Goal: Task Accomplishment & Management: Complete application form

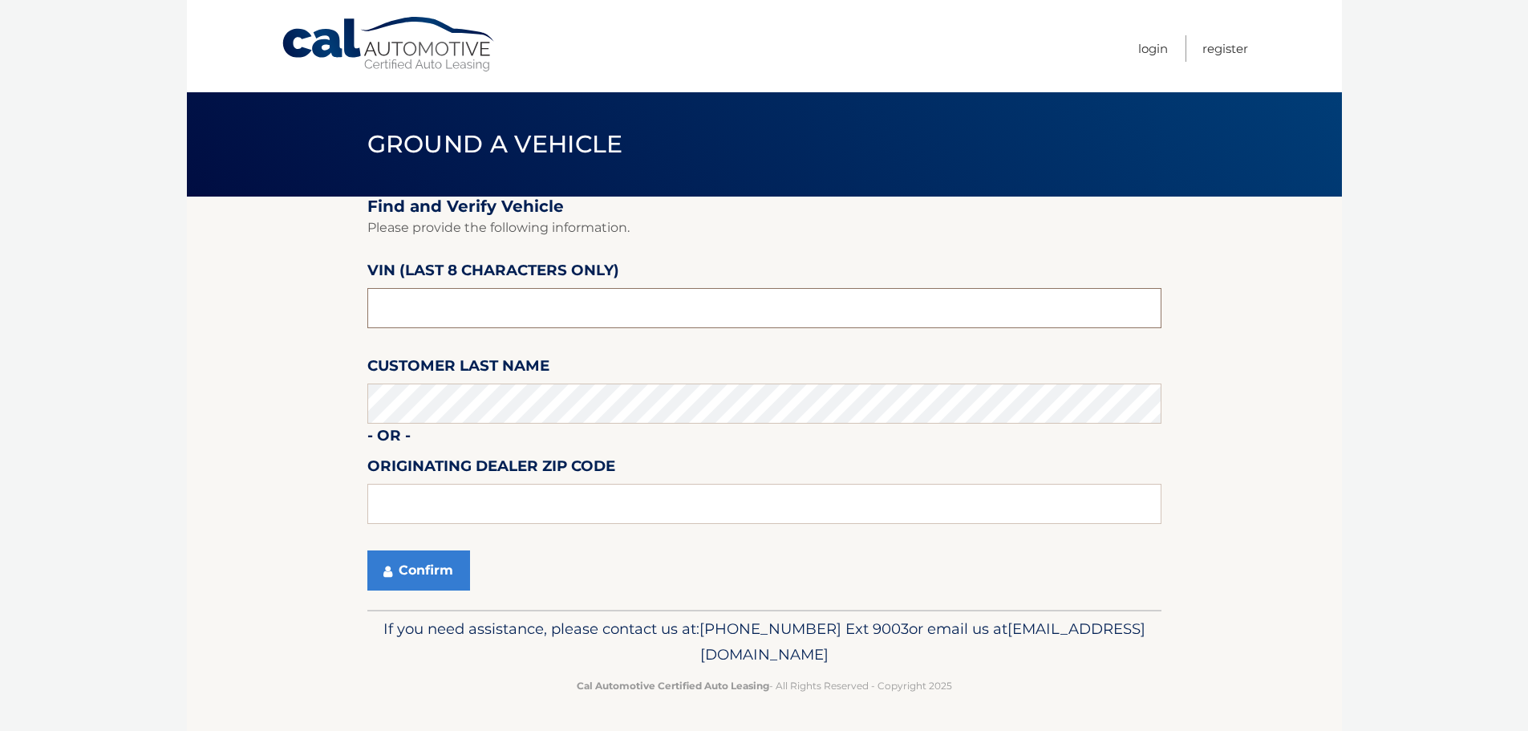
click at [500, 314] on input "text" at bounding box center [764, 308] width 794 height 40
type input "n*******"
type input "ND525946"
click at [367, 550] on button "Confirm" at bounding box center [418, 570] width 103 height 40
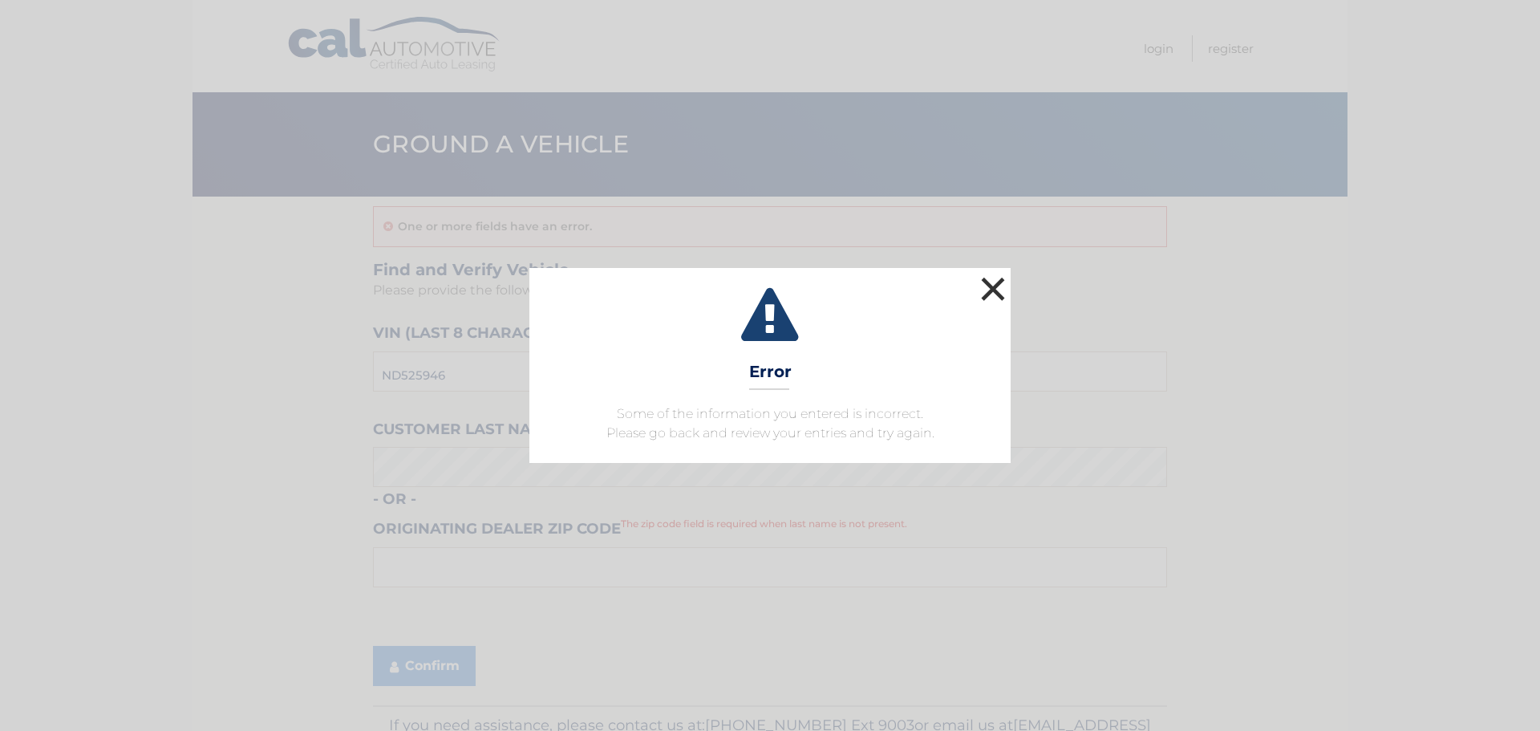
click at [990, 281] on button "×" at bounding box center [993, 289] width 32 height 32
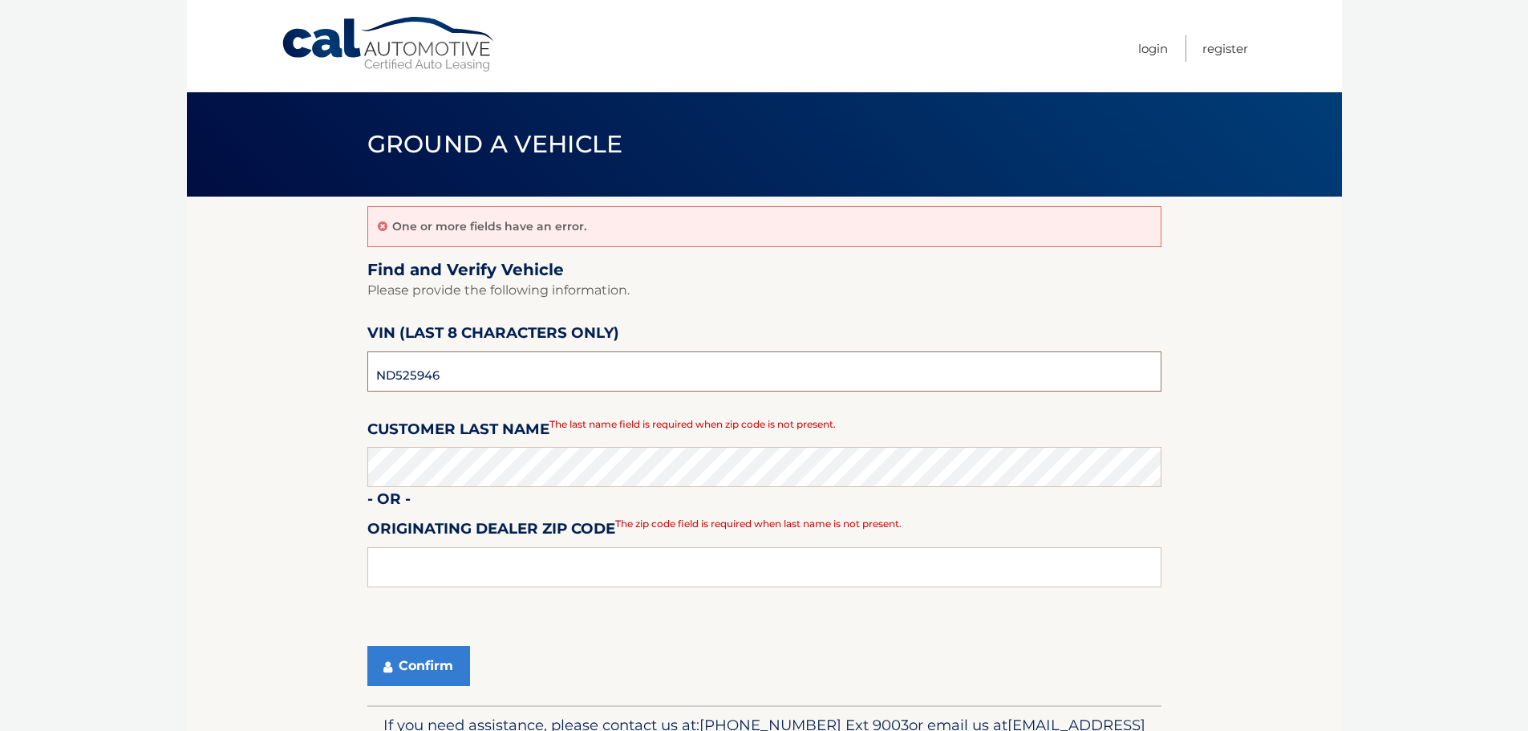
click at [490, 373] on input "ND525946" at bounding box center [764, 371] width 794 height 40
type input "N*******"
type input "M*******"
type input "ND525946"
click at [443, 667] on button "Confirm" at bounding box center [418, 666] width 103 height 40
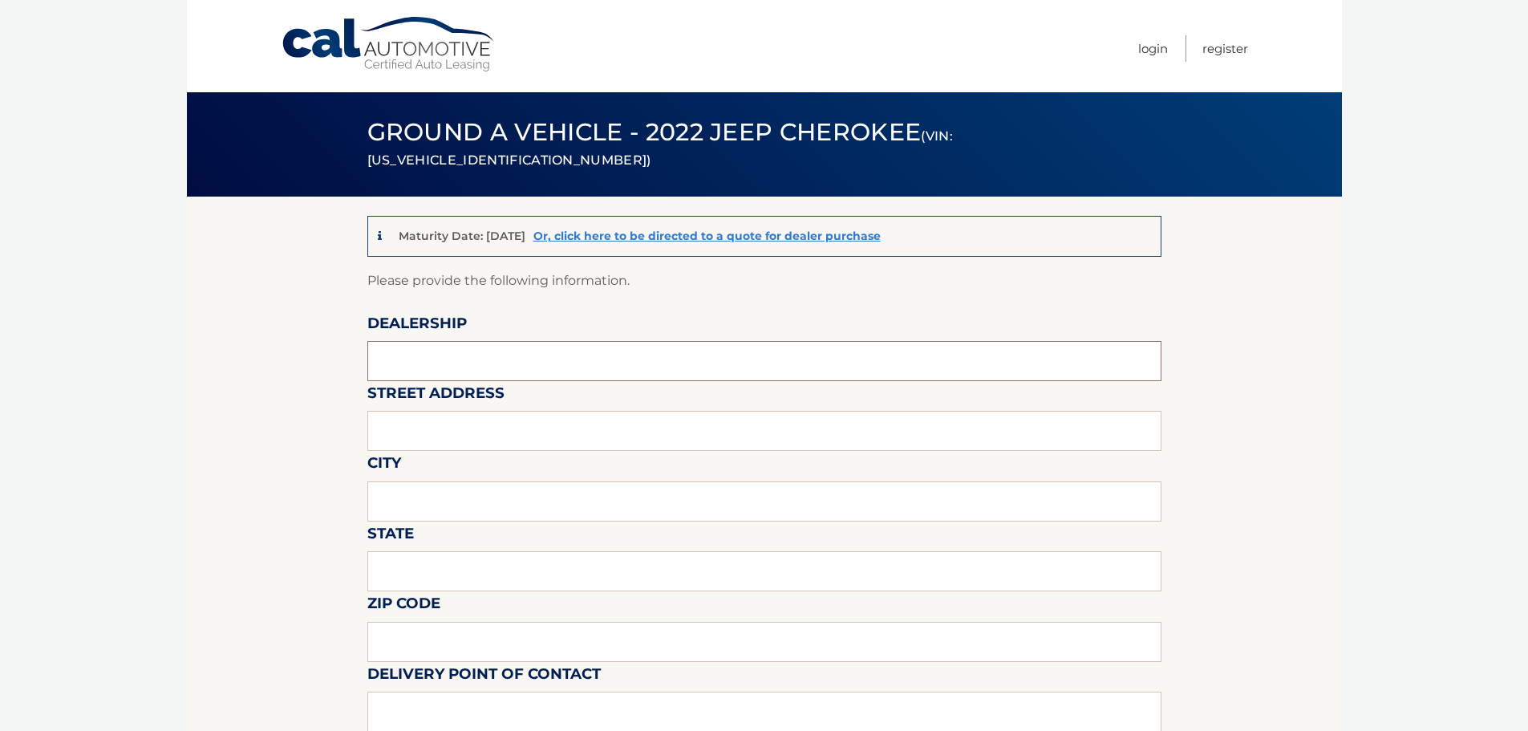
click at [479, 354] on input "text" at bounding box center [764, 361] width 794 height 40
type input "MONROEVILLE CHRYSLER JEEP"
click at [492, 429] on input "text" at bounding box center [764, 431] width 794 height 40
type input "3651 WILLIAM PENN HWY"
click at [492, 495] on input "text" at bounding box center [764, 501] width 794 height 40
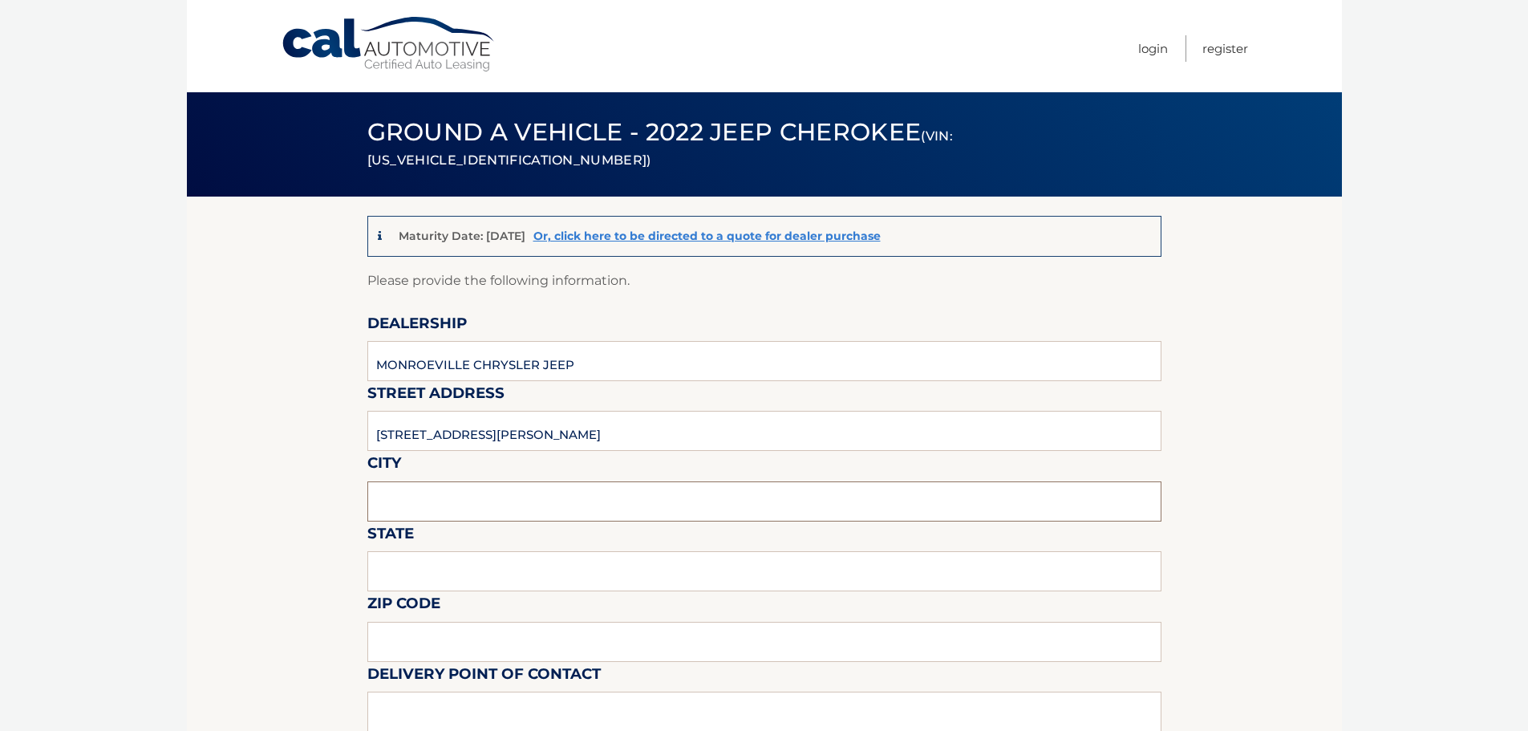
type input "MONROEVILLE"
click at [471, 566] on input "text" at bounding box center [764, 571] width 794 height 40
type input "PA"
click at [456, 642] on input "text" at bounding box center [764, 642] width 794 height 40
type input "15146"
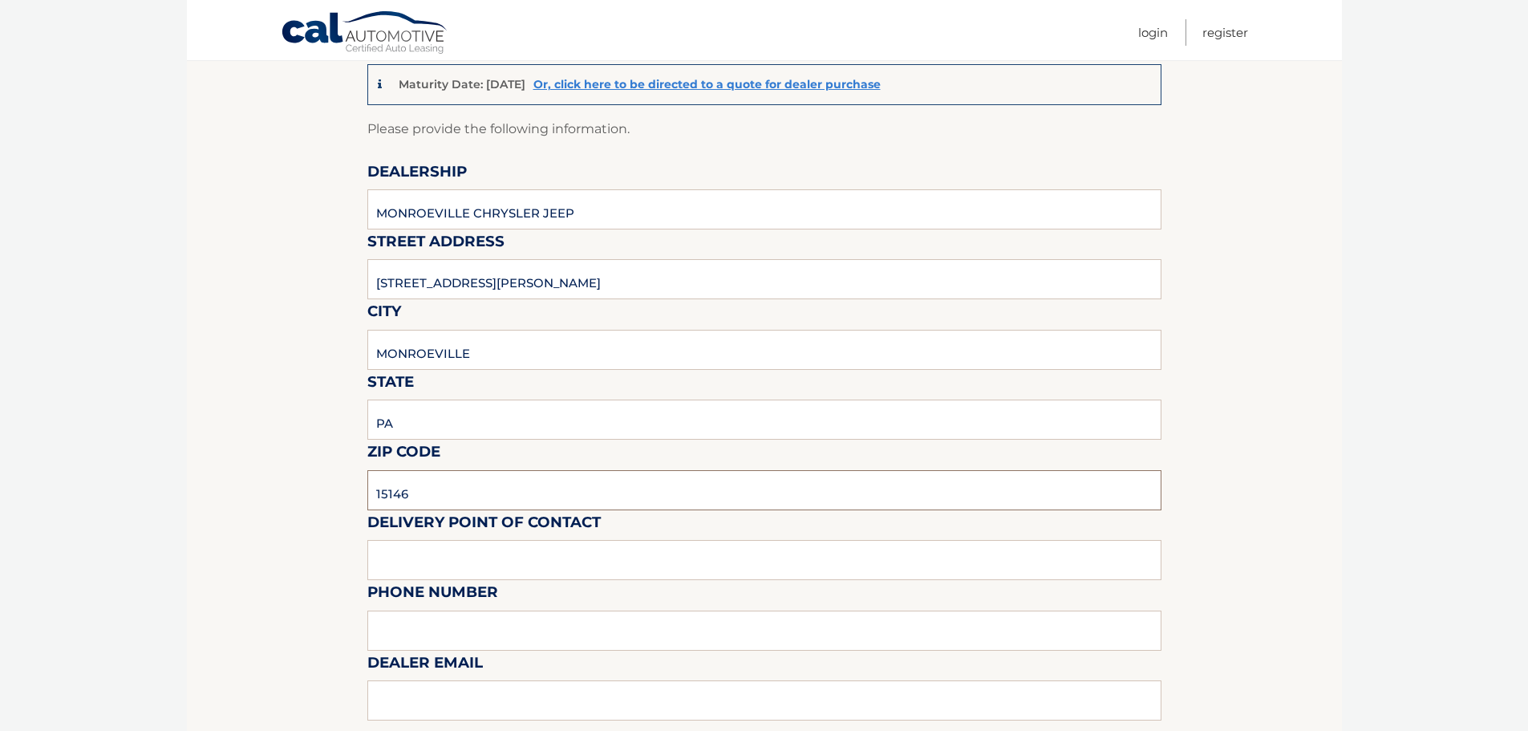
scroll to position [401, 0]
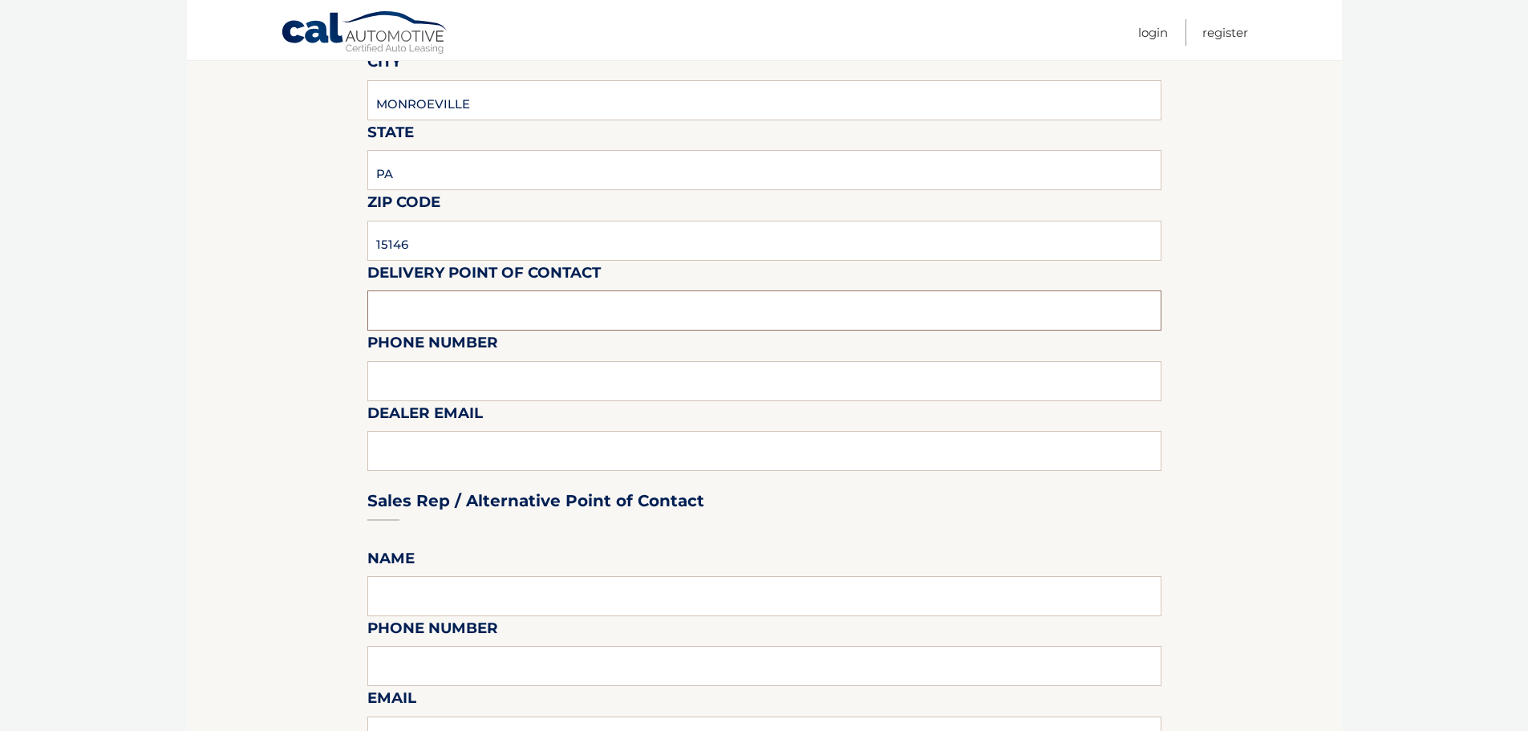
click at [531, 307] on input "text" at bounding box center [764, 310] width 794 height 40
type input "SKIP EXT 5264"
click at [517, 386] on input "text" at bounding box center [764, 381] width 794 height 40
type input "412-856-1422"
click at [508, 455] on div "Sales Rep / Alternative Point of Contact" at bounding box center [764, 470] width 794 height 113
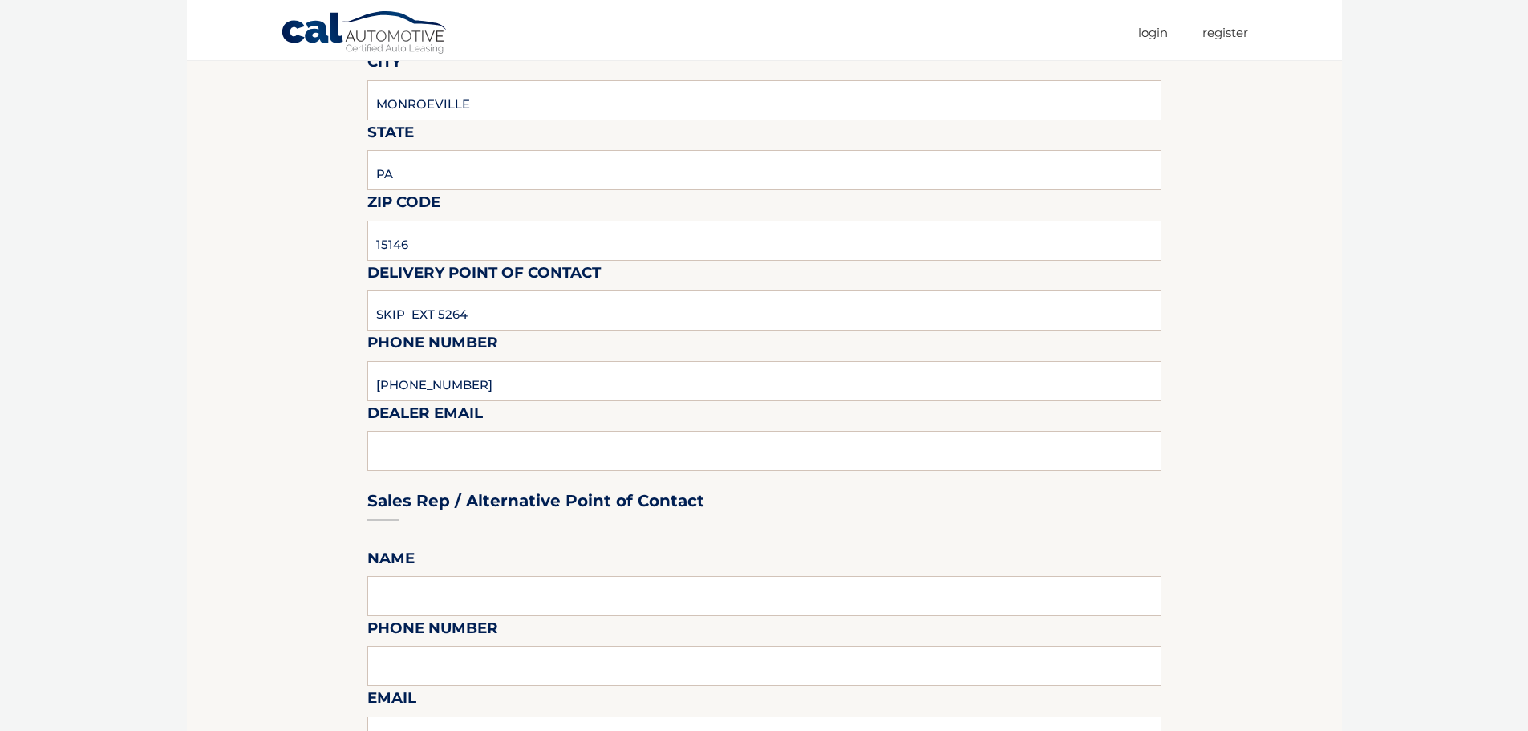
click at [508, 455] on div "Sales Rep / Alternative Point of Contact" at bounding box center [764, 470] width 794 height 113
click at [506, 472] on div "Sales Rep / Alternative Point of Contact" at bounding box center [764, 470] width 794 height 113
click at [486, 602] on input "text" at bounding box center [764, 596] width 794 height 40
type input "SKIP"
click at [487, 669] on input "text" at bounding box center [764, 666] width 794 height 40
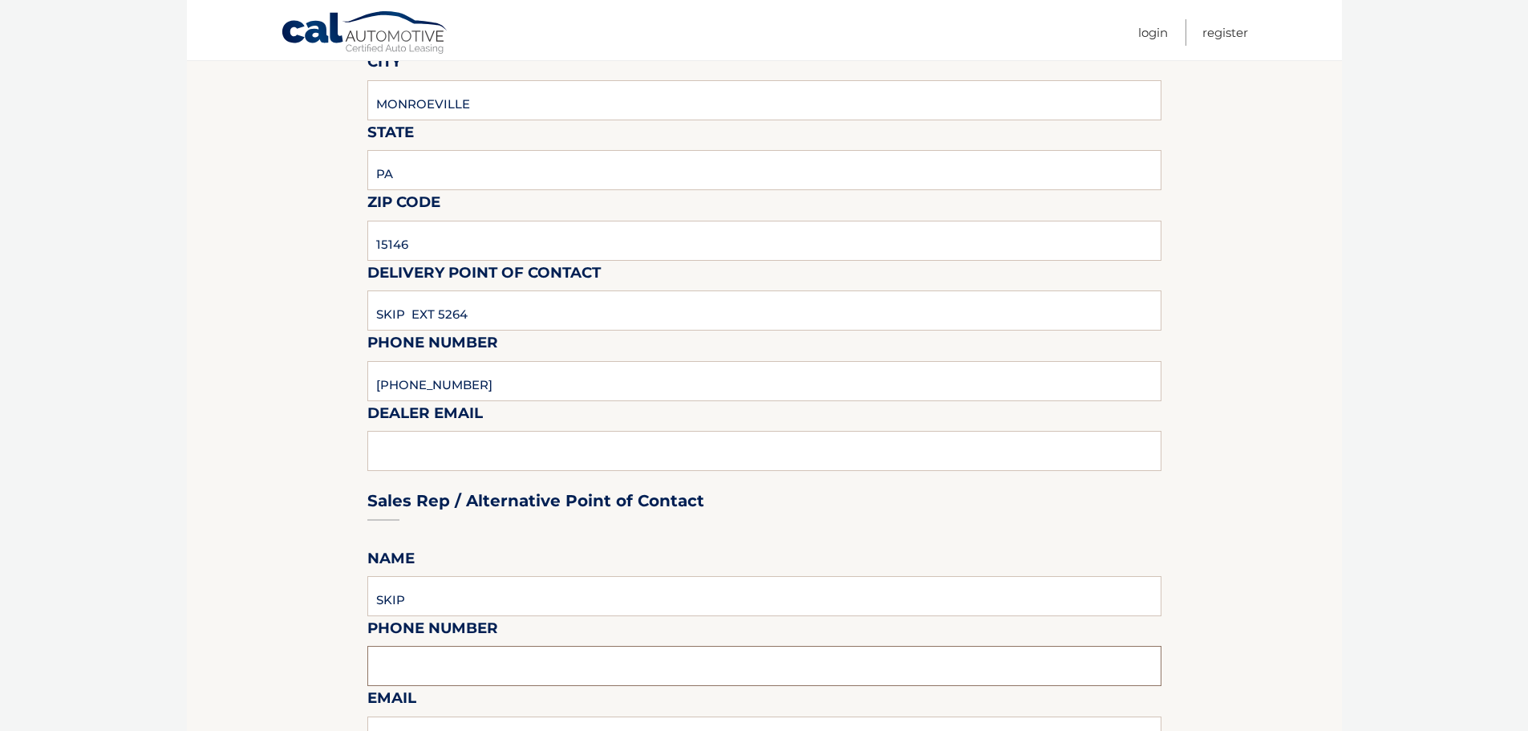
type input "412-856-1422"
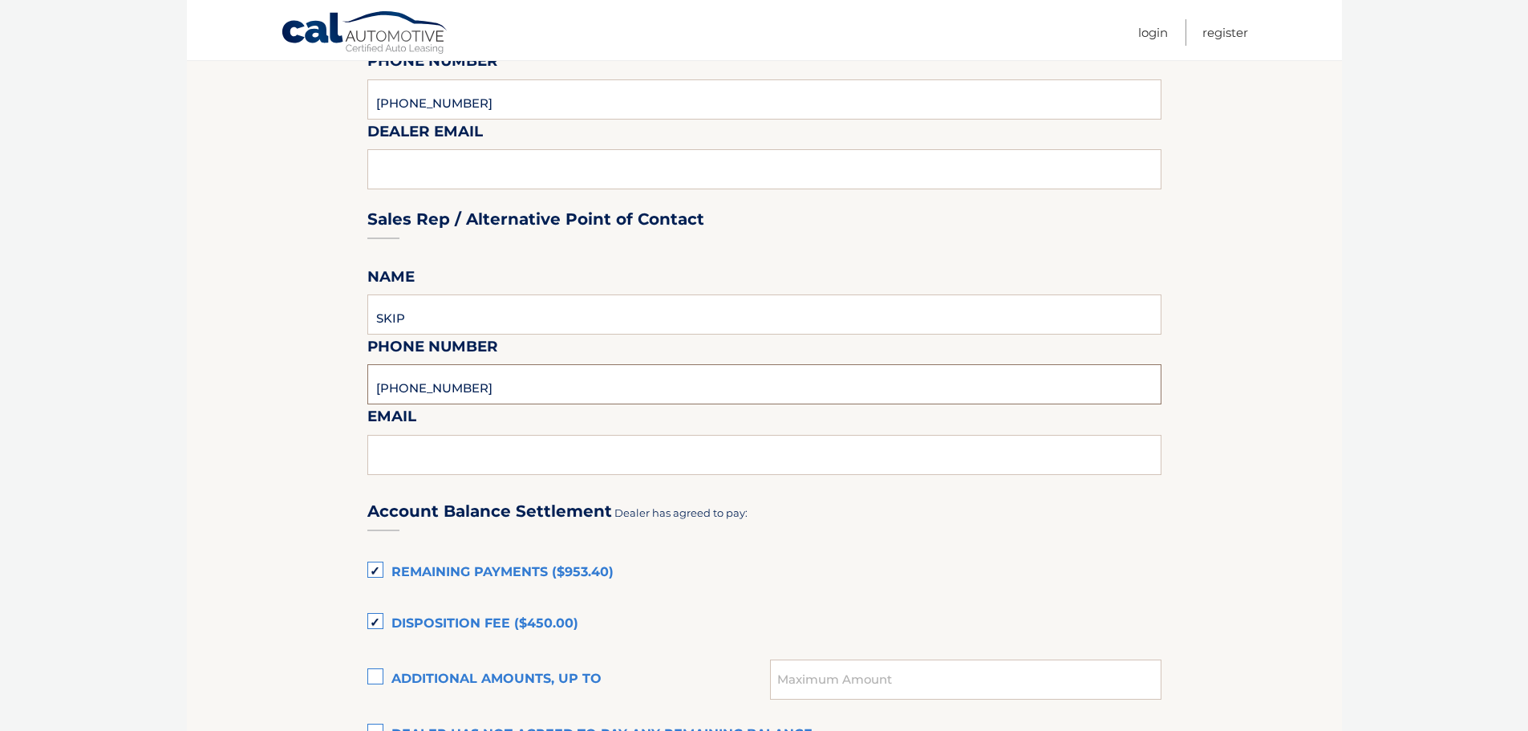
scroll to position [722, 0]
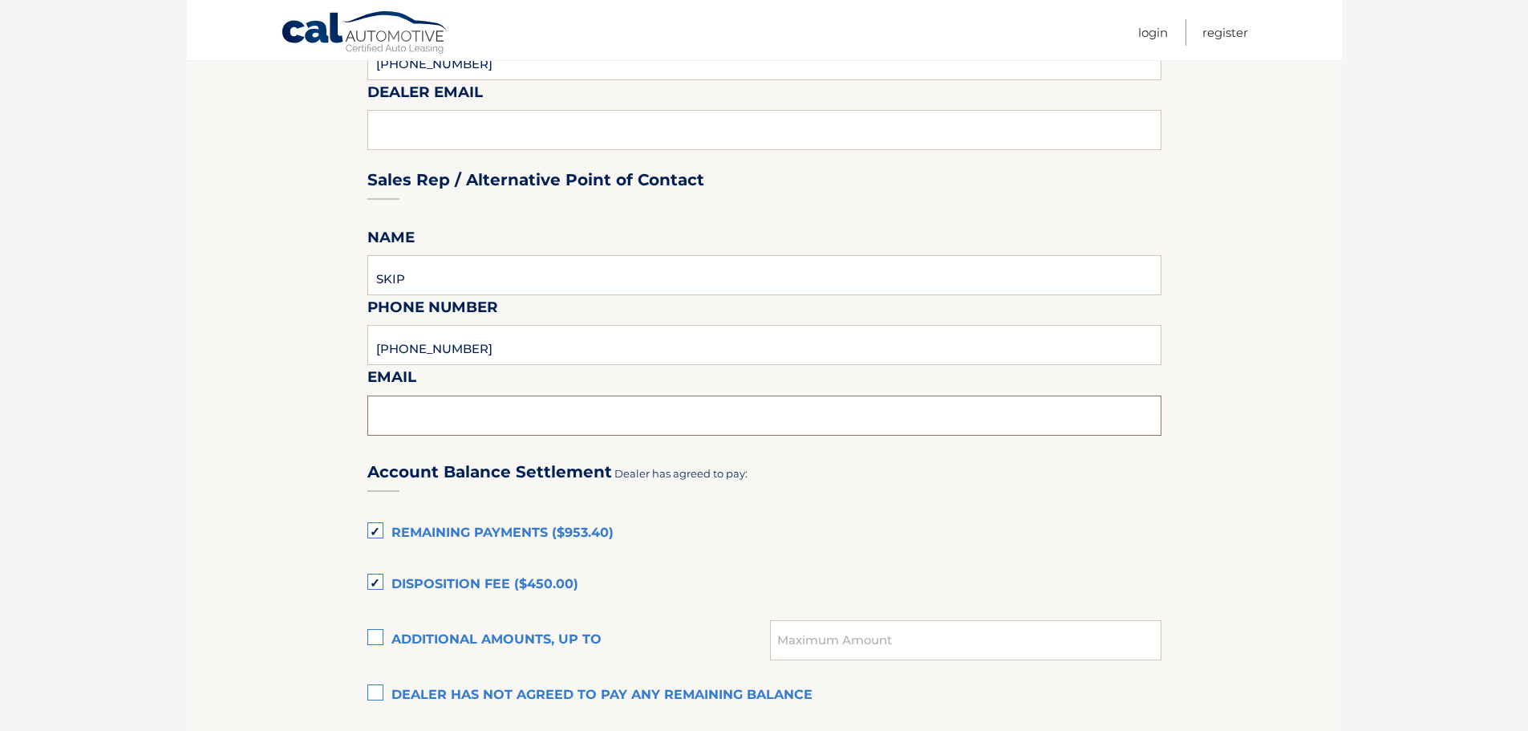
click at [469, 415] on input "text" at bounding box center [764, 415] width 794 height 40
type input "christine@monroevilledodge.com"
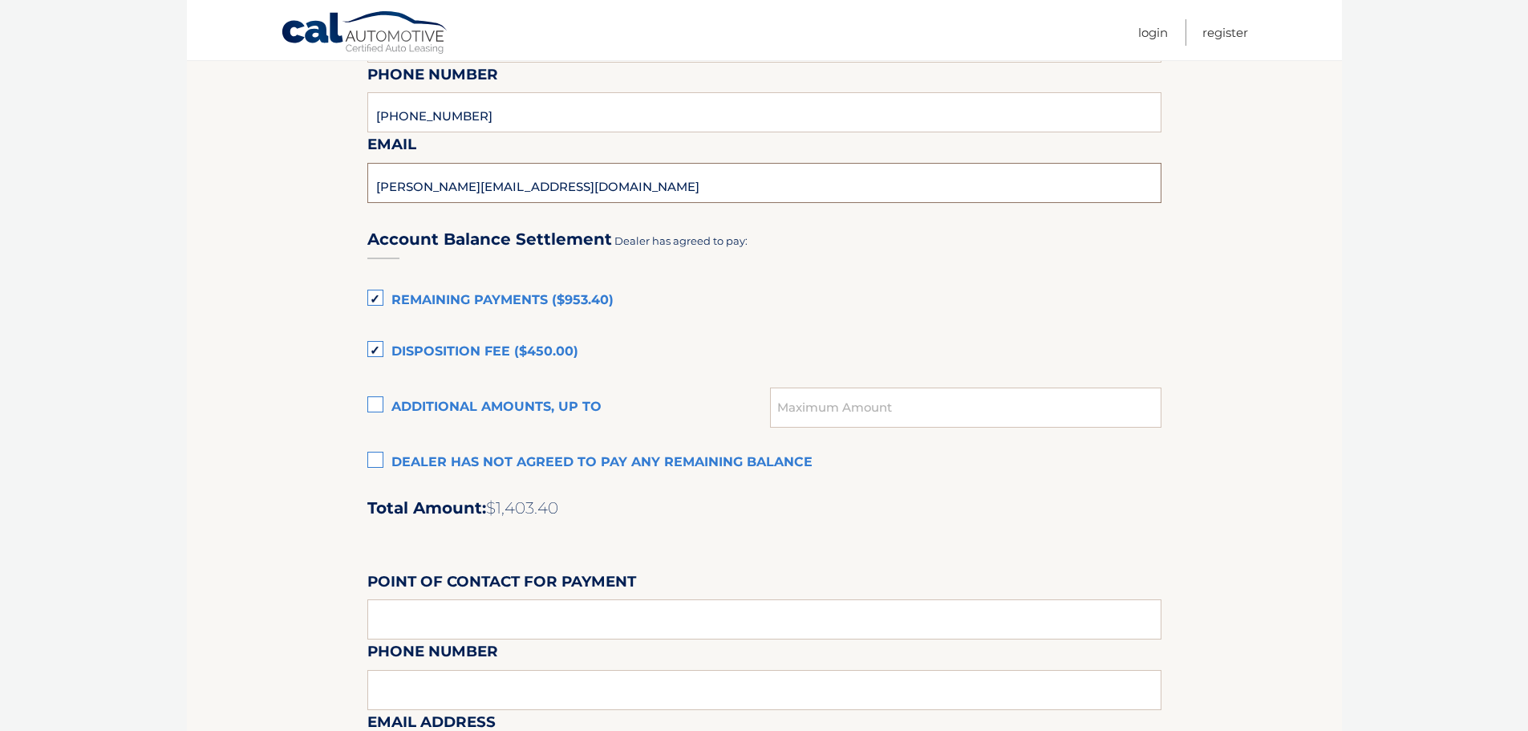
scroll to position [962, 0]
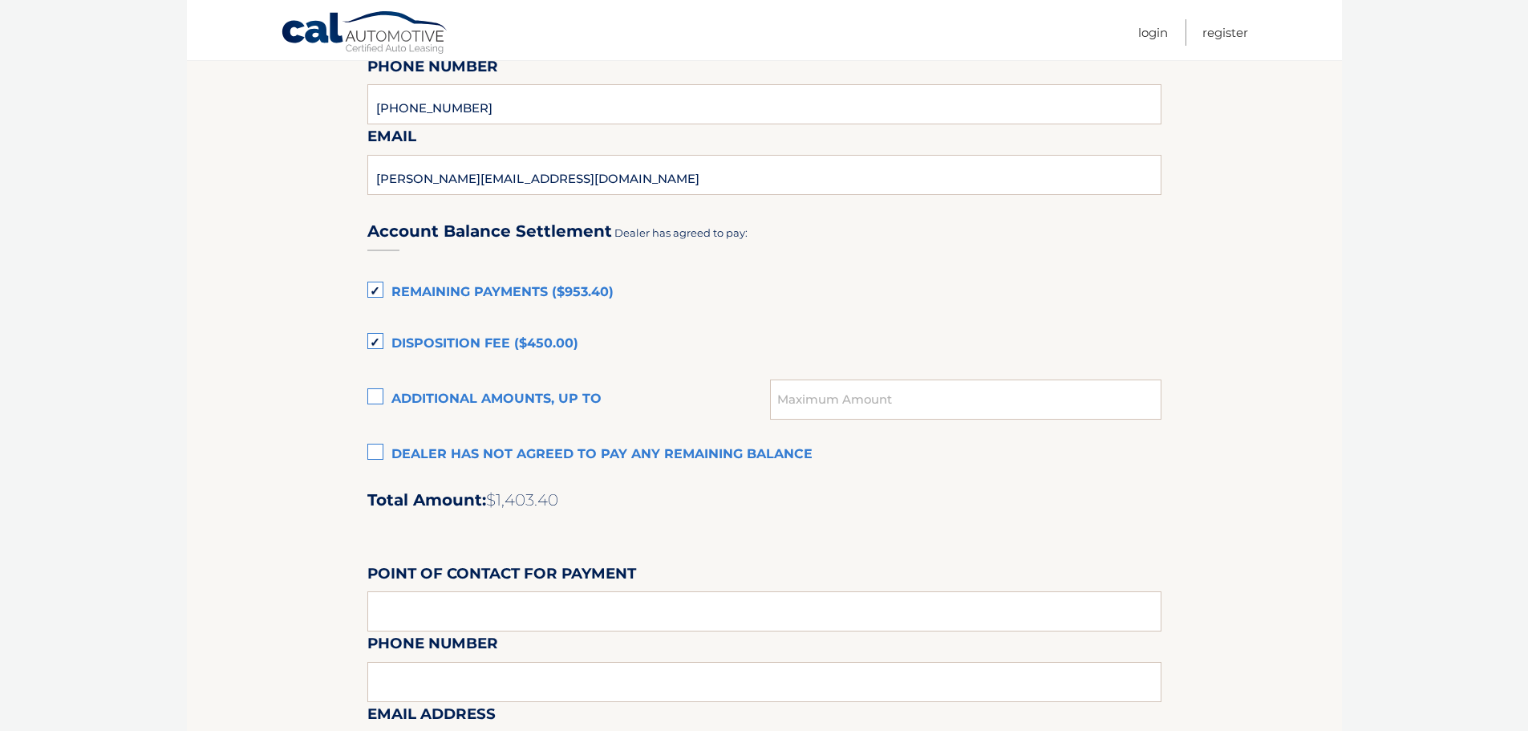
click at [379, 287] on label "Remaining Payments ($953.40)" at bounding box center [764, 293] width 794 height 32
click at [0, 0] on input "Remaining Payments ($953.40)" at bounding box center [0, 0] width 0 height 0
click at [376, 338] on label "Disposition Fee ($450.00)" at bounding box center [764, 344] width 794 height 32
click at [0, 0] on input "Disposition Fee ($450.00)" at bounding box center [0, 0] width 0 height 0
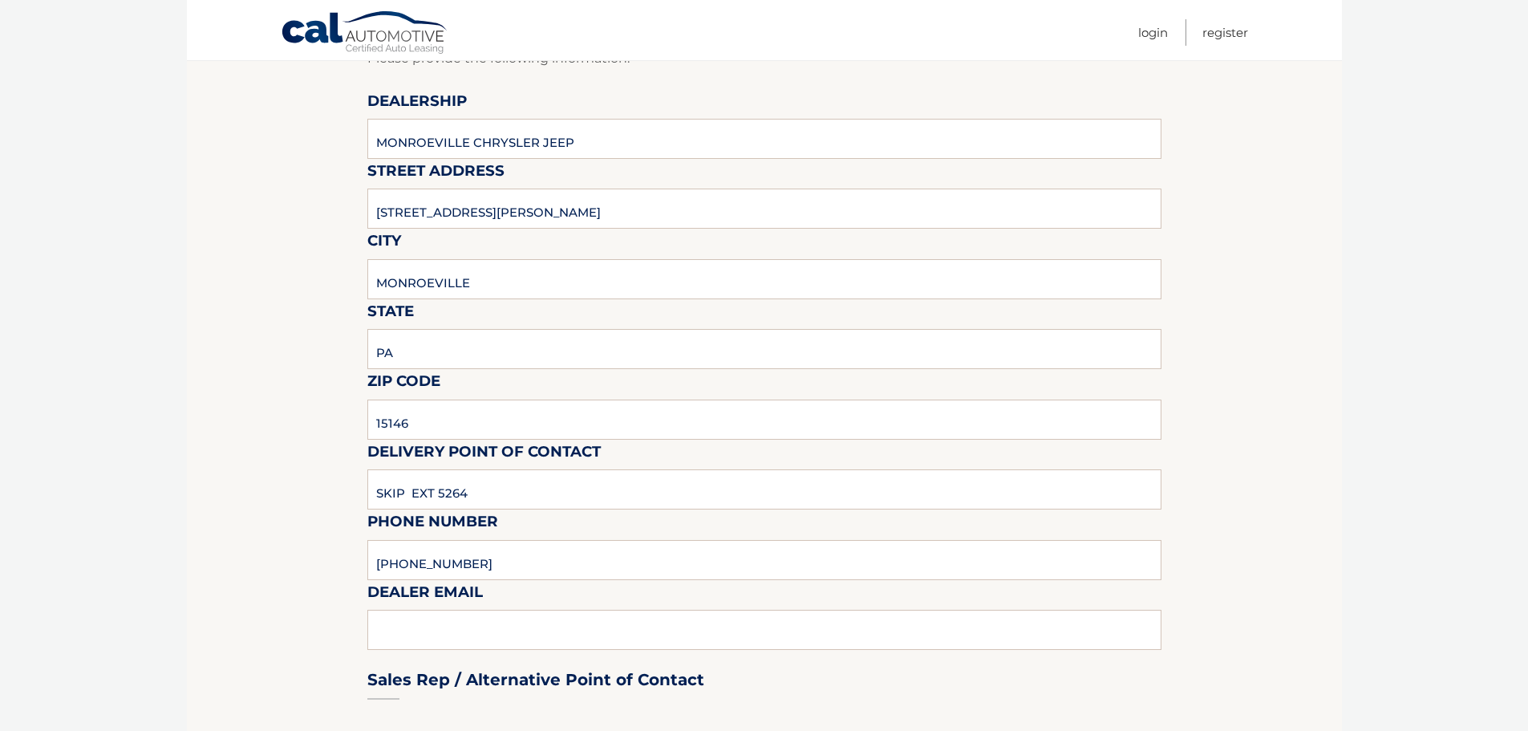
scroll to position [0, 0]
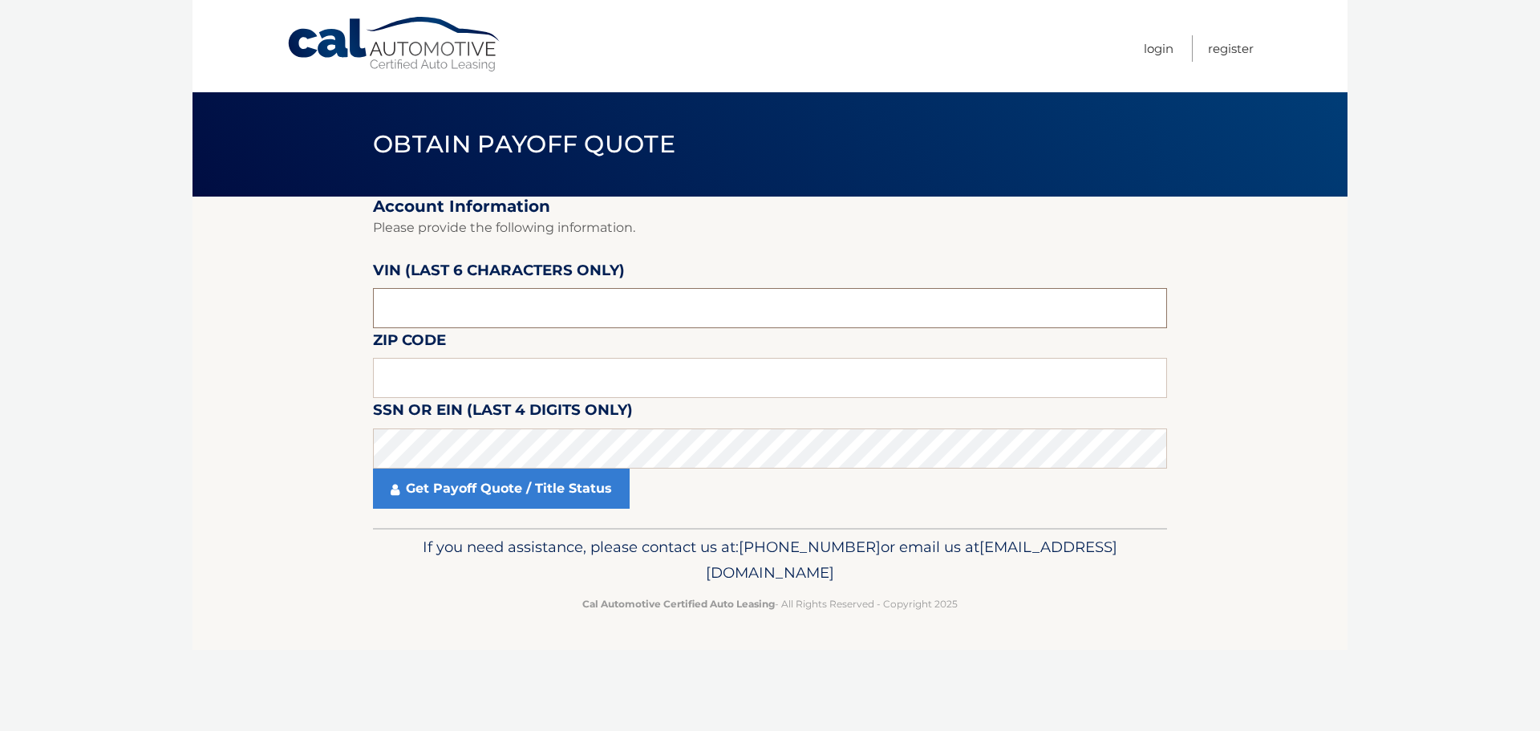
click at [488, 315] on input "text" at bounding box center [770, 308] width 794 height 40
type input "525946"
click at [480, 384] on input "text" at bounding box center [770, 378] width 794 height 40
type input "15146"
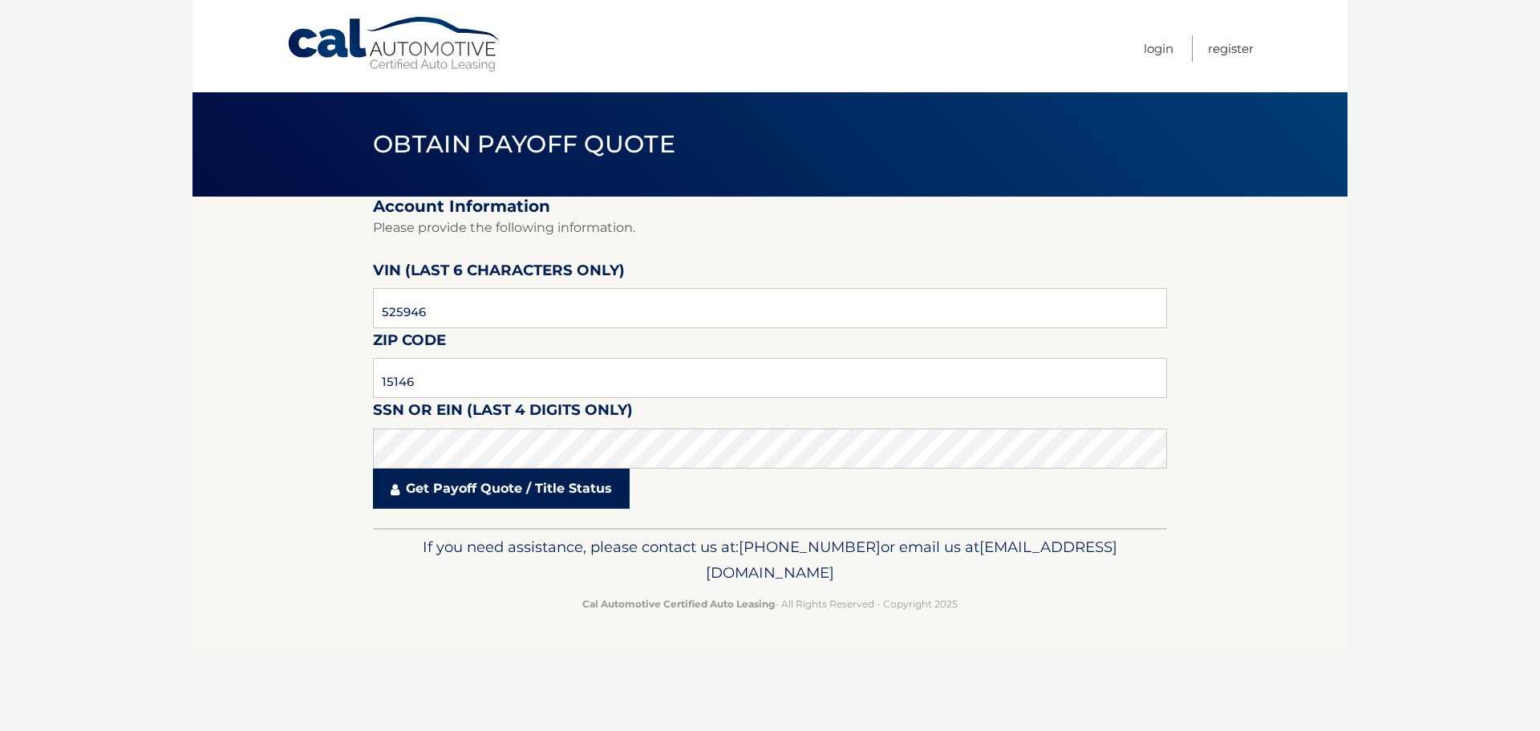
click at [445, 489] on link "Get Payoff Quote / Title Status" at bounding box center [501, 488] width 257 height 40
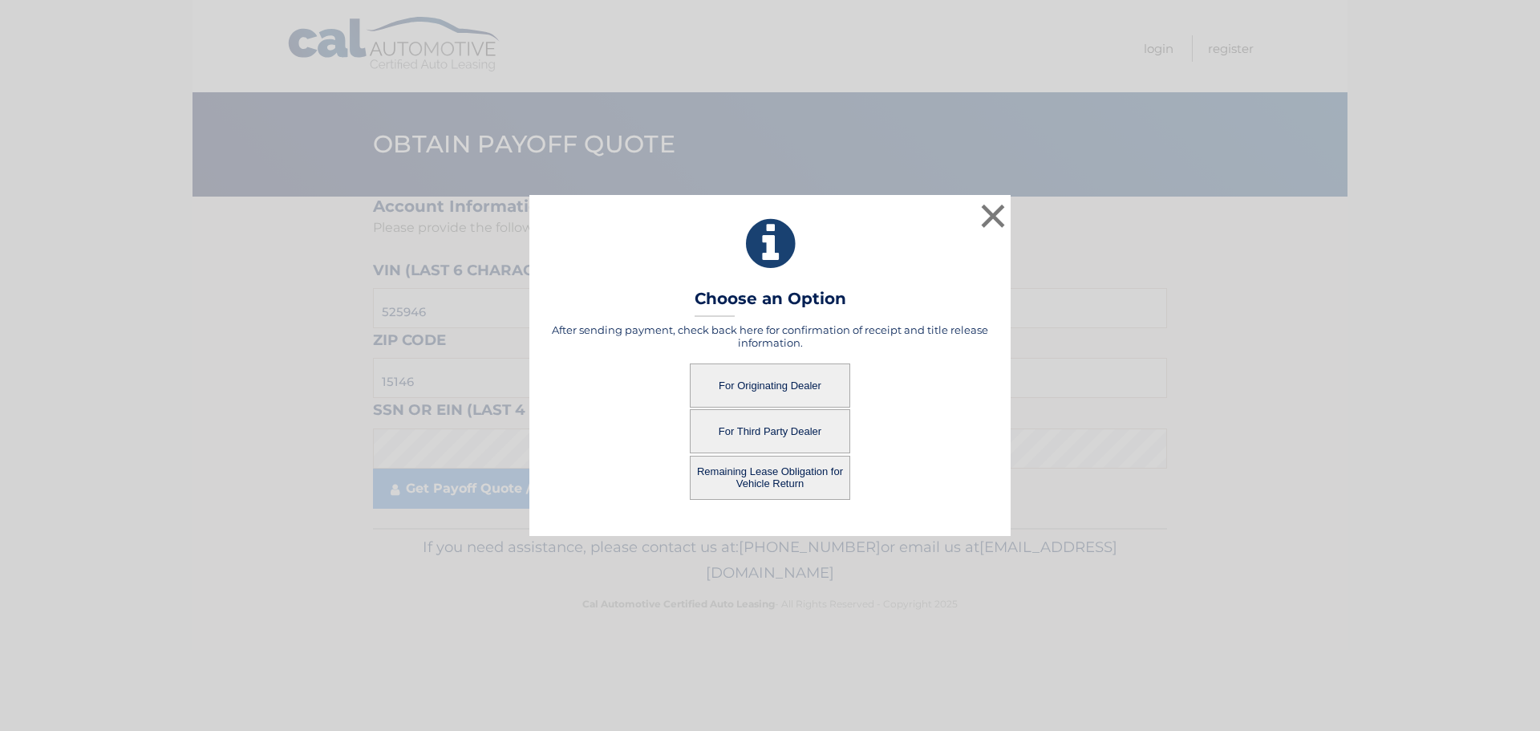
click at [813, 383] on button "For Originating Dealer" at bounding box center [770, 385] width 160 height 44
click at [982, 224] on button "×" at bounding box center [993, 216] width 32 height 32
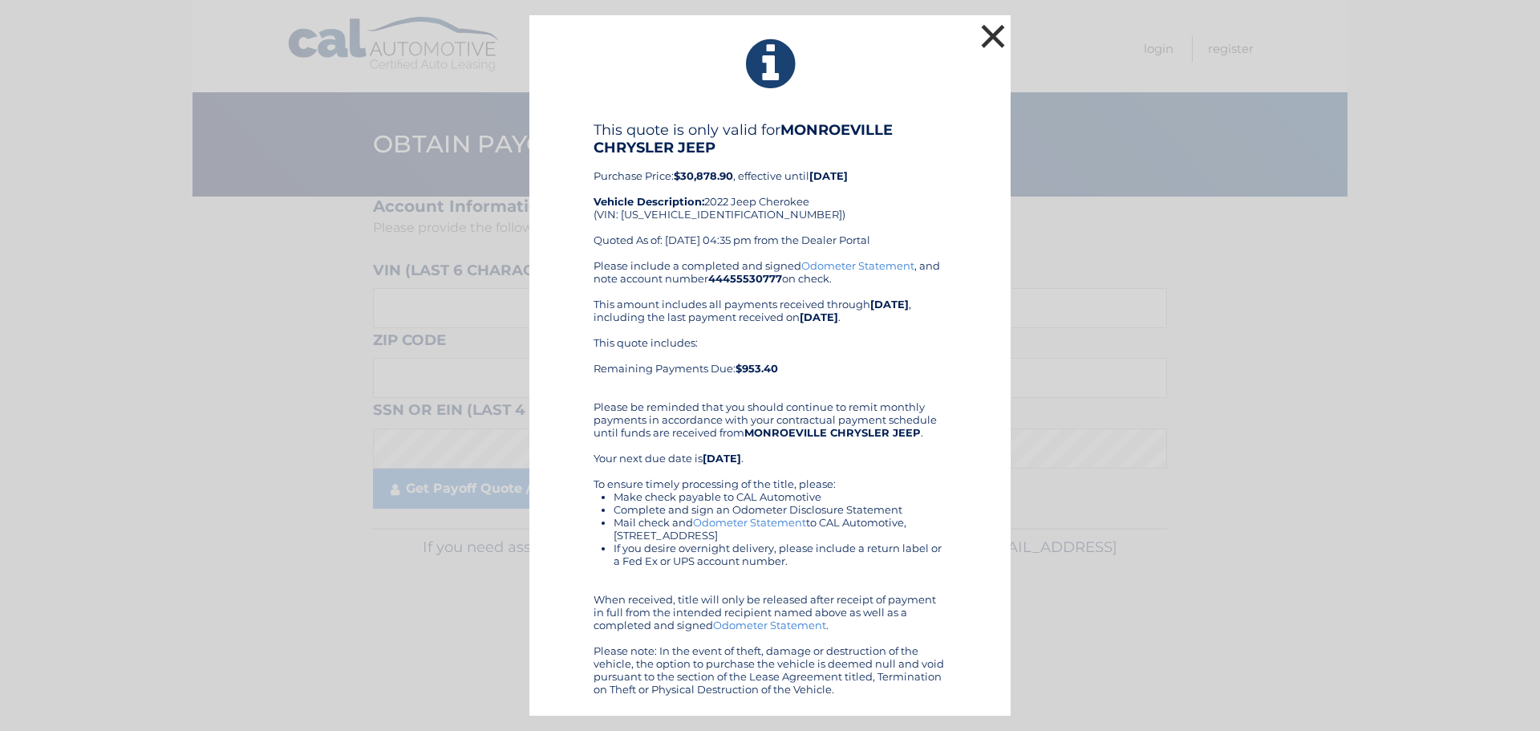
click at [995, 36] on button "×" at bounding box center [993, 36] width 32 height 32
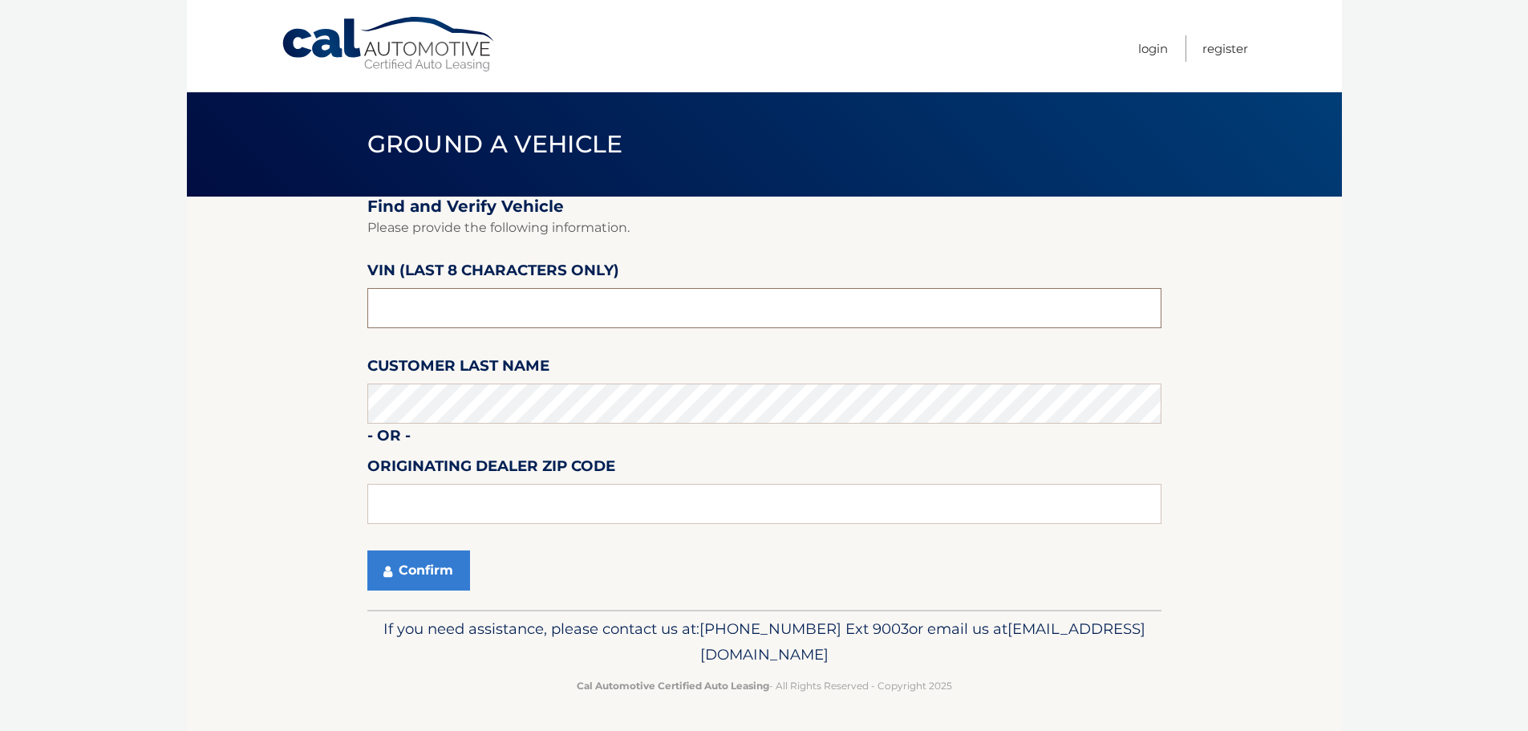
click at [493, 302] on input "text" at bounding box center [764, 308] width 794 height 40
type input "ND525946"
click at [437, 567] on button "Confirm" at bounding box center [418, 570] width 103 height 40
click at [493, 316] on input "text" at bounding box center [764, 308] width 794 height 40
type input "ND525946"
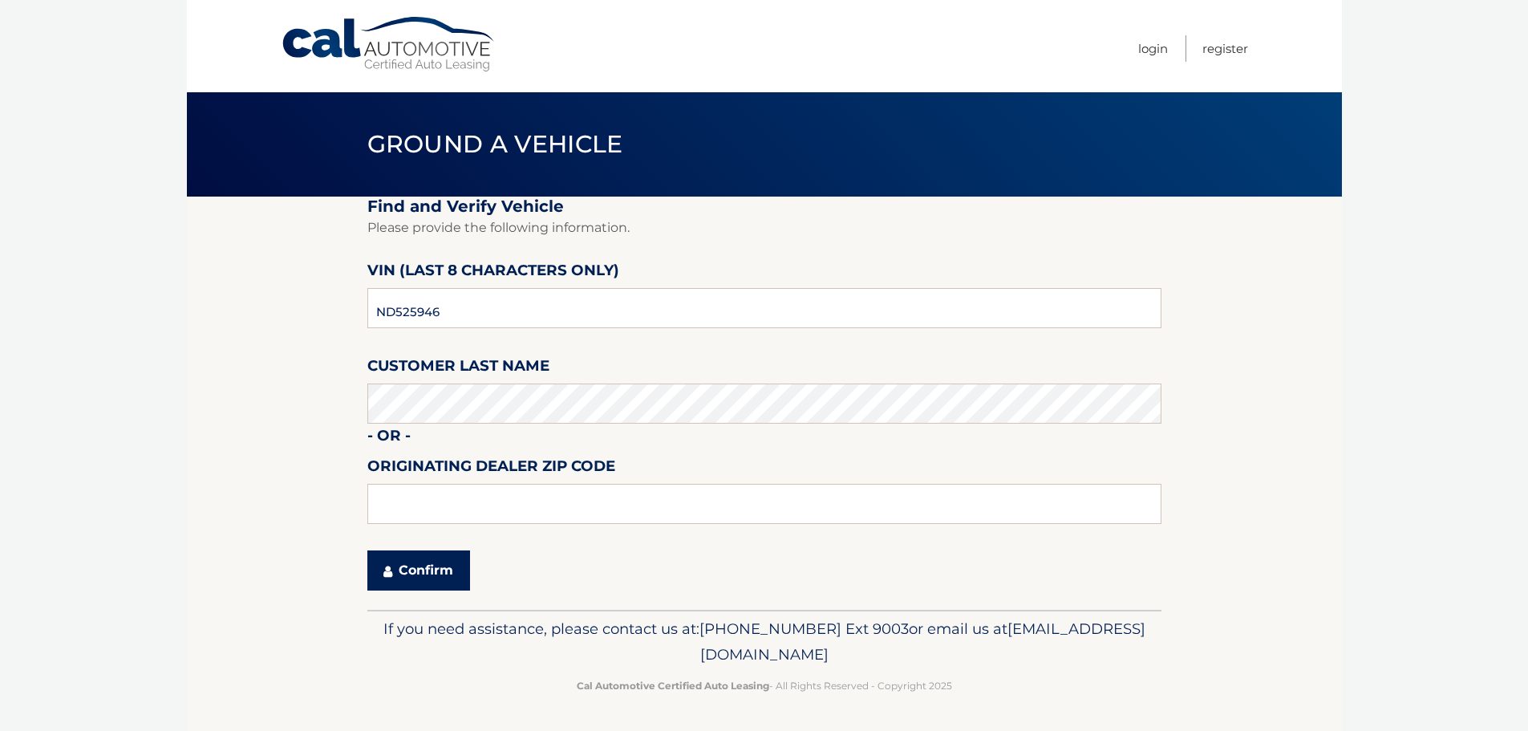
click at [440, 573] on button "Confirm" at bounding box center [418, 570] width 103 height 40
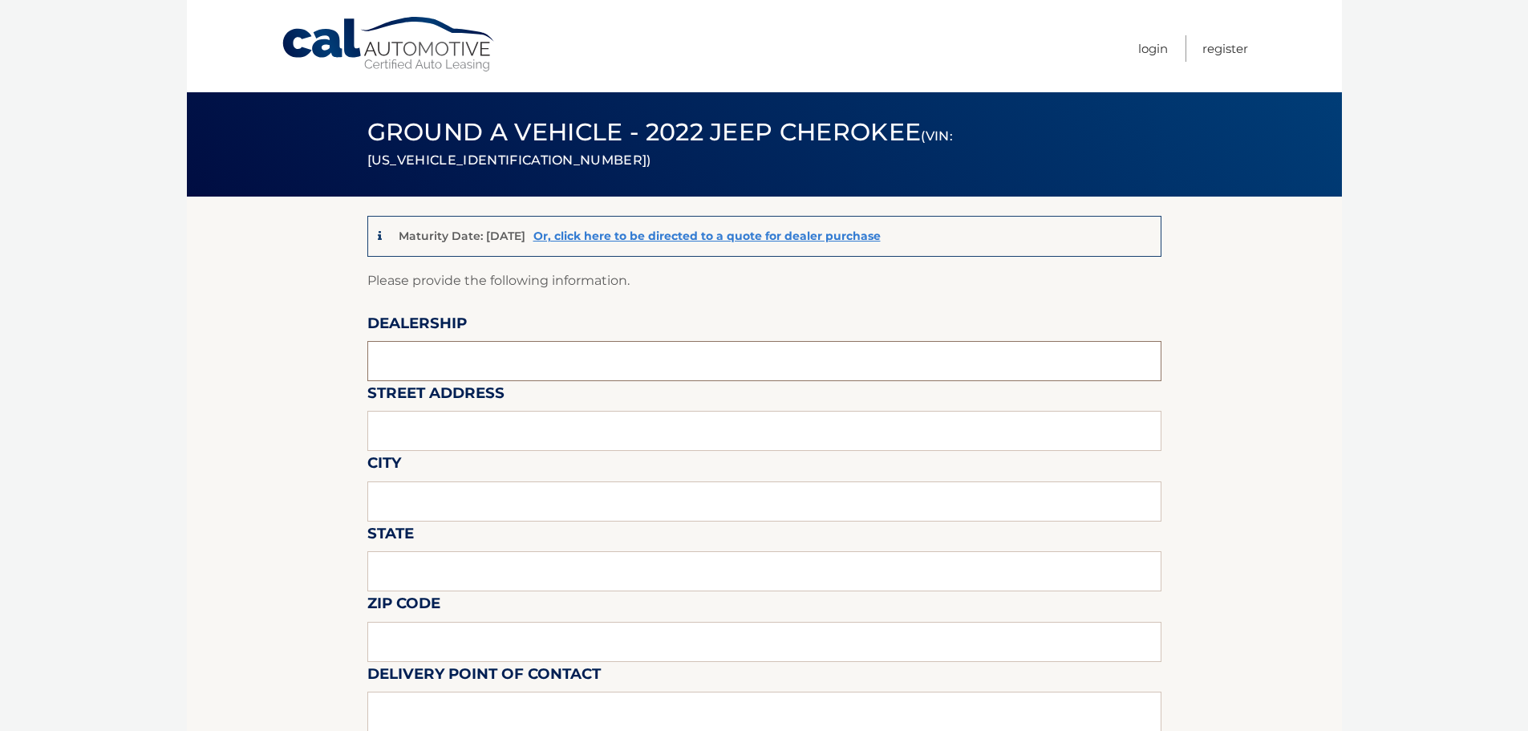
click at [468, 366] on input "text" at bounding box center [764, 361] width 794 height 40
type input "MONROEVILLE CHRYSLER JEEP"
click at [476, 434] on input "text" at bounding box center [764, 431] width 794 height 40
type input "3651 WILLIAM PENN HWY"
click at [462, 503] on input "text" at bounding box center [764, 501] width 794 height 40
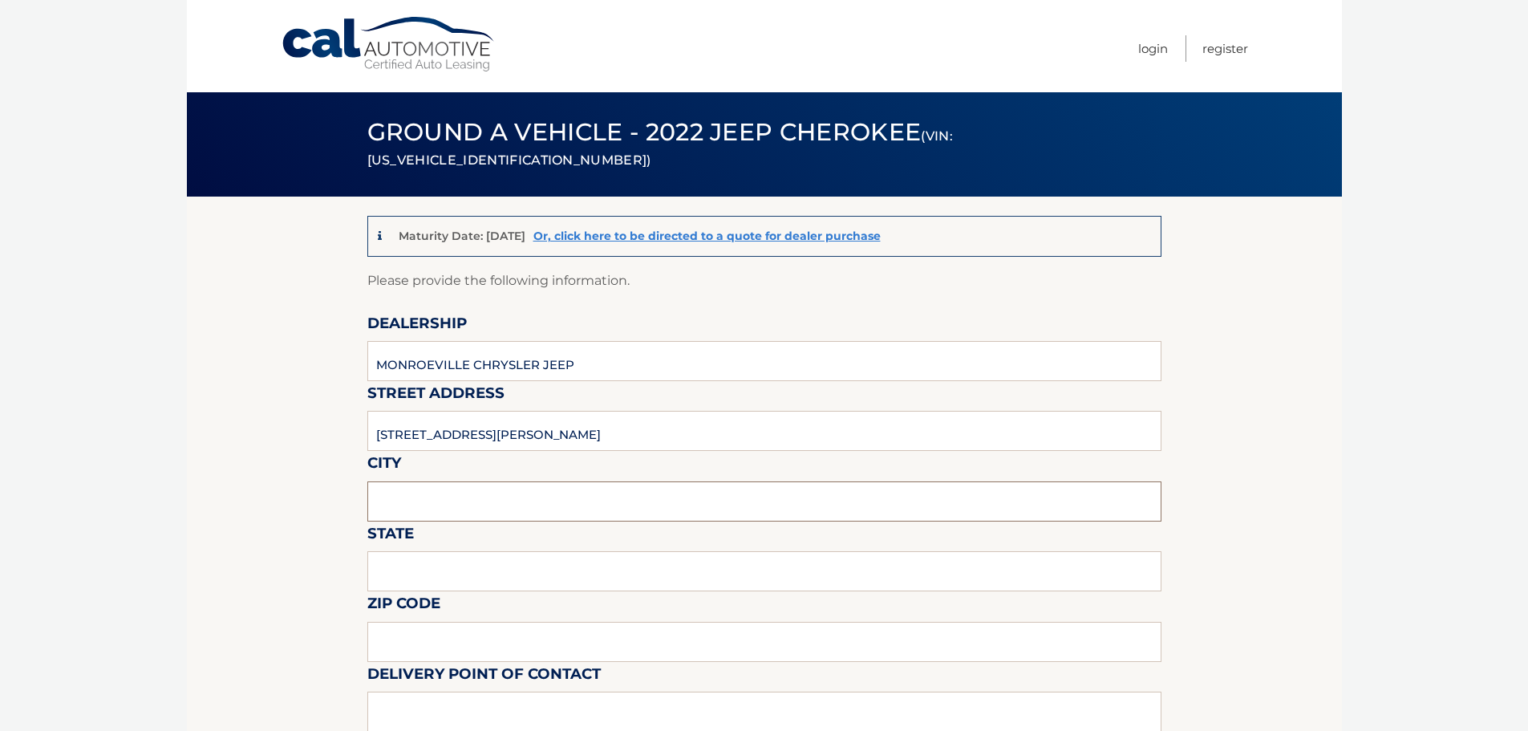
type input "MONROEVILLE"
click at [452, 579] on input "text" at bounding box center [764, 571] width 794 height 40
type input "PA"
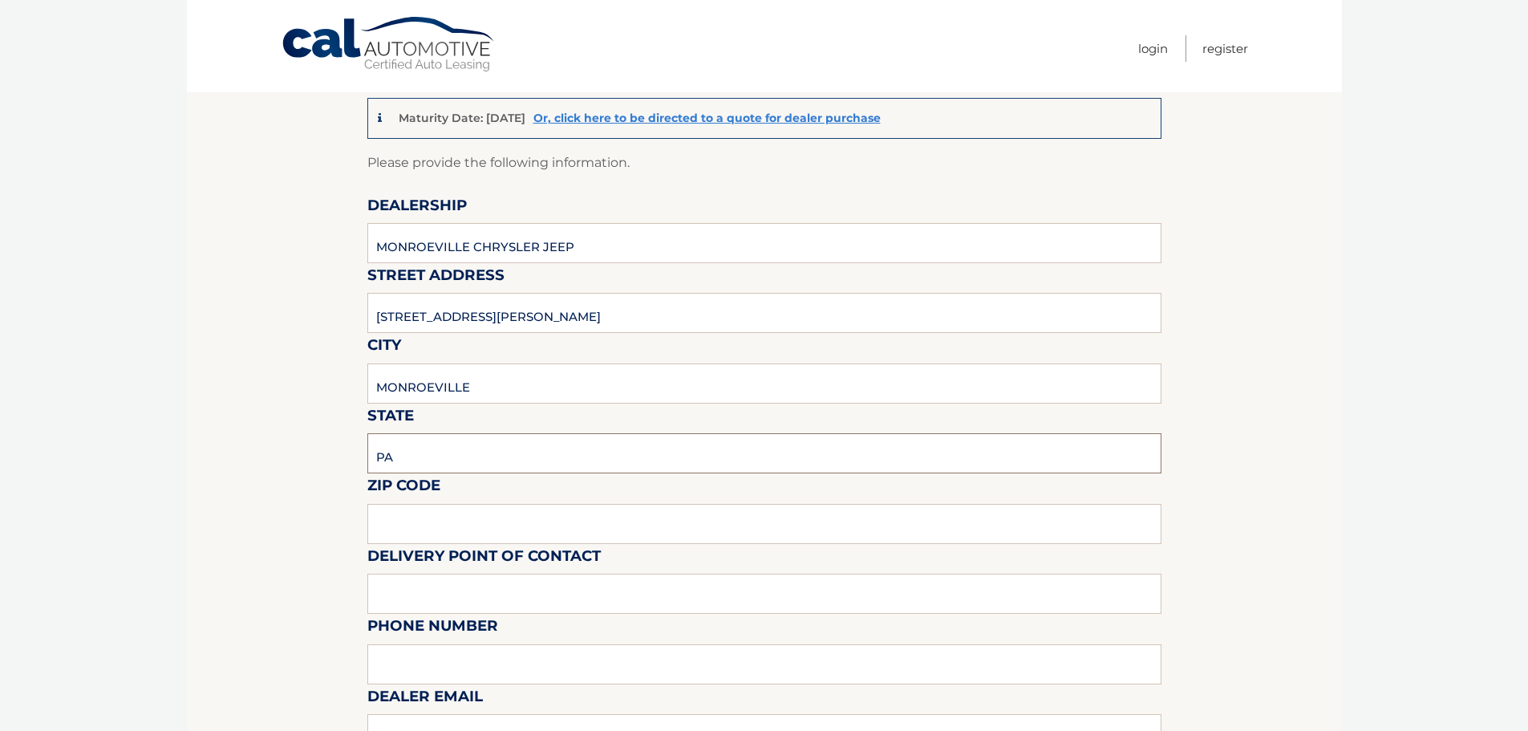
scroll to position [241, 0]
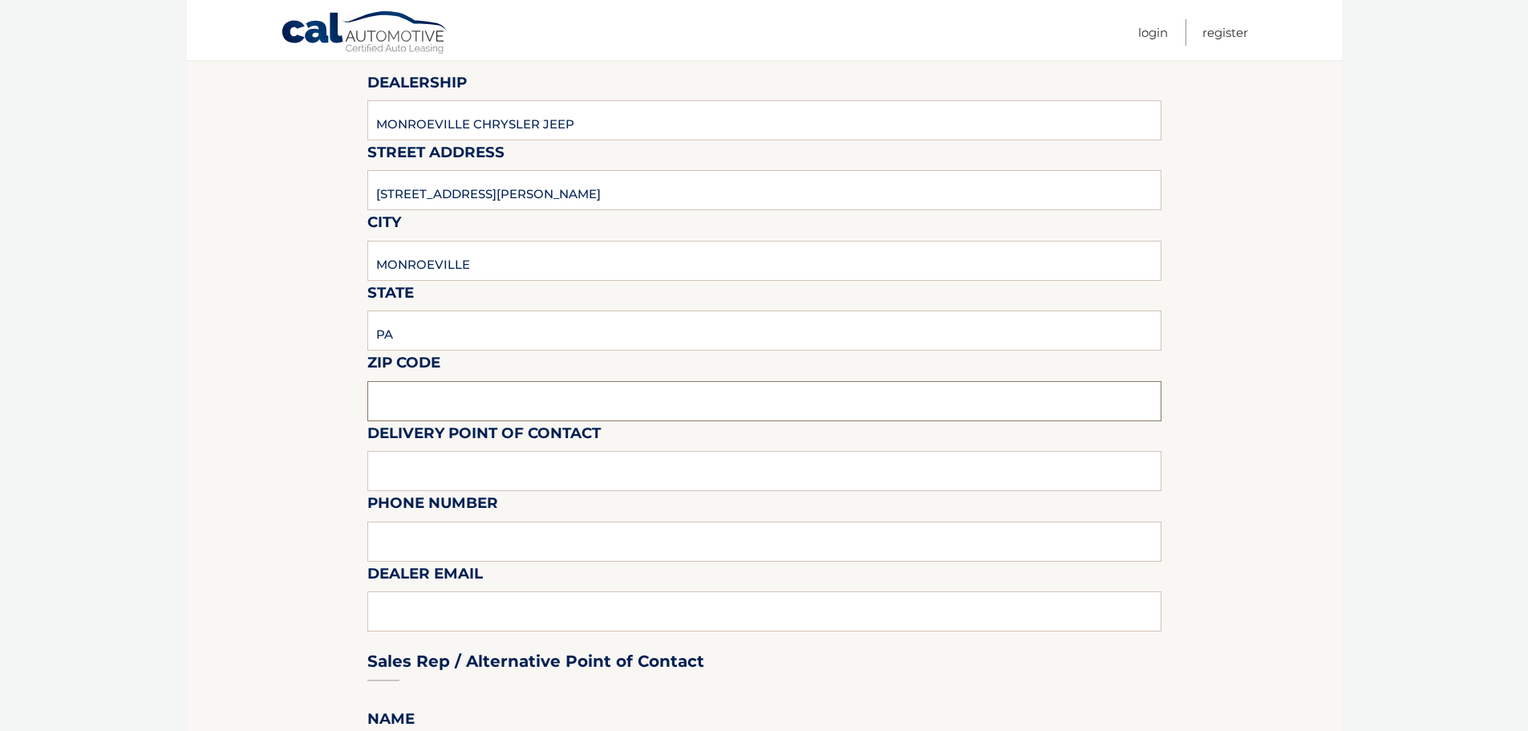
click at [459, 399] on input "text" at bounding box center [764, 401] width 794 height 40
type input "15146"
click at [529, 471] on input "text" at bounding box center [764, 471] width 794 height 40
type input "SKIP EXT 5264"
click at [504, 549] on input "text" at bounding box center [764, 541] width 794 height 40
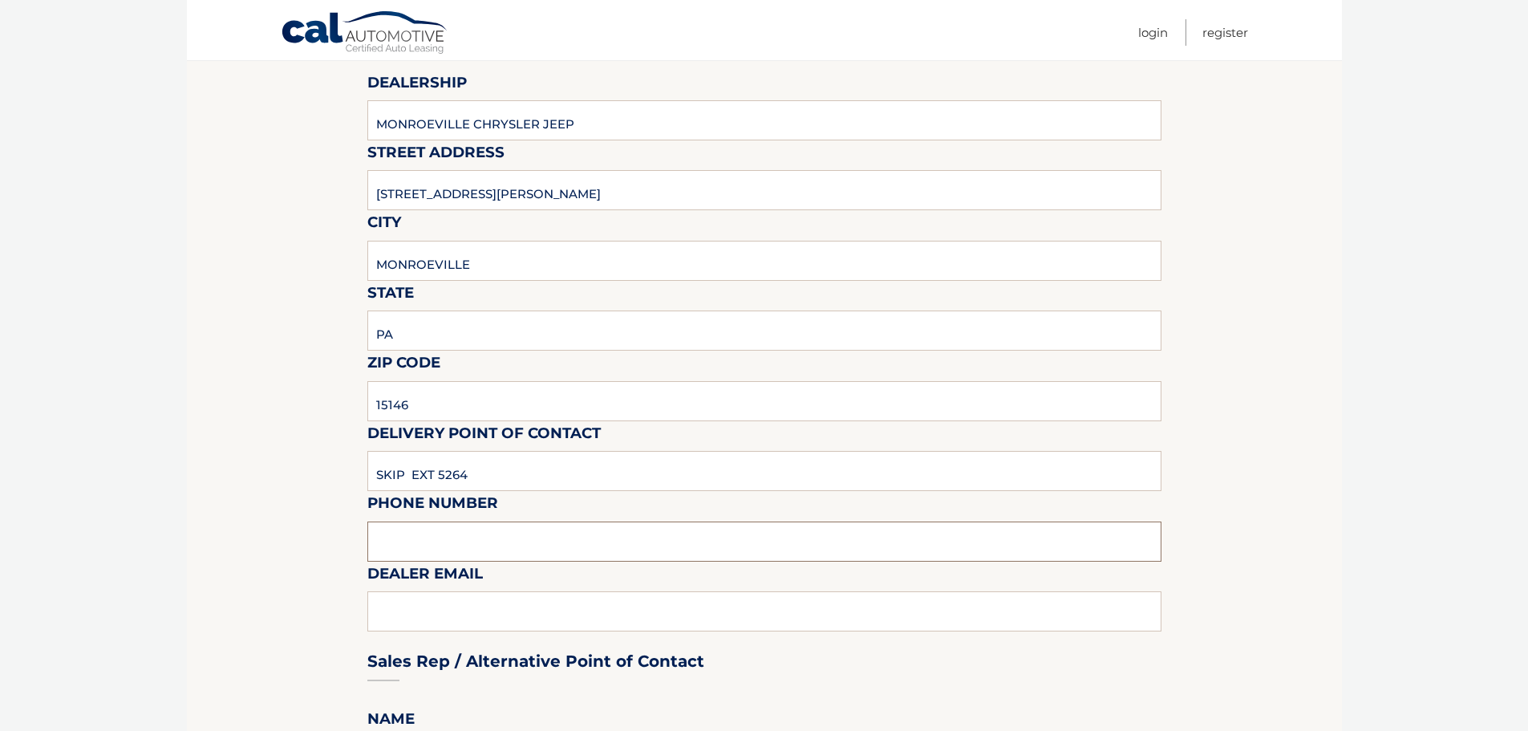
type input "412-856-1422"
click at [490, 606] on div "Sales Rep / Alternative Point of Contact" at bounding box center [764, 630] width 794 height 113
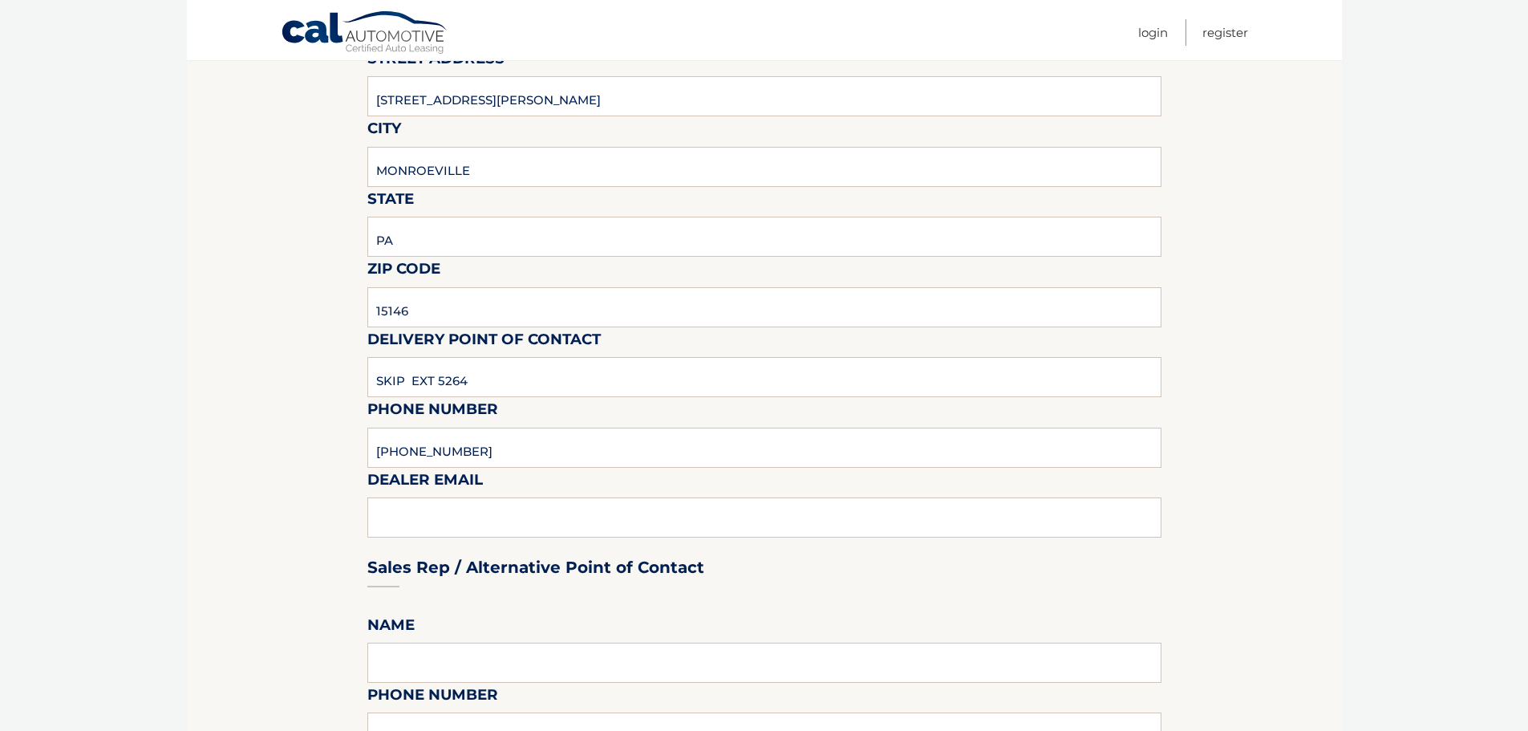
scroll to position [481, 0]
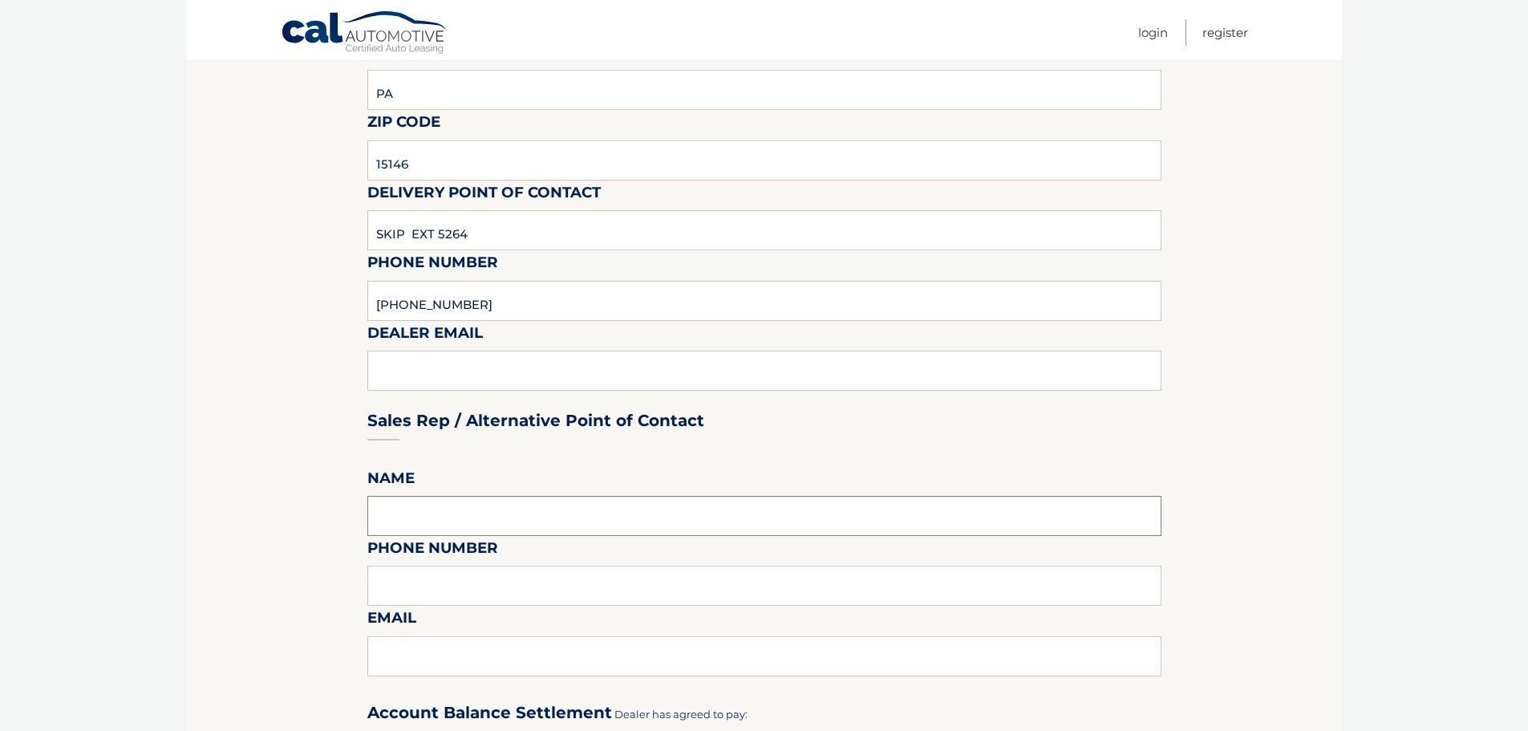
click at [476, 509] on input "text" at bounding box center [764, 516] width 794 height 40
type input "SKIP"
click at [472, 590] on input "text" at bounding box center [764, 585] width 794 height 40
type input "412-856-1422"
click at [447, 652] on input "text" at bounding box center [764, 656] width 794 height 40
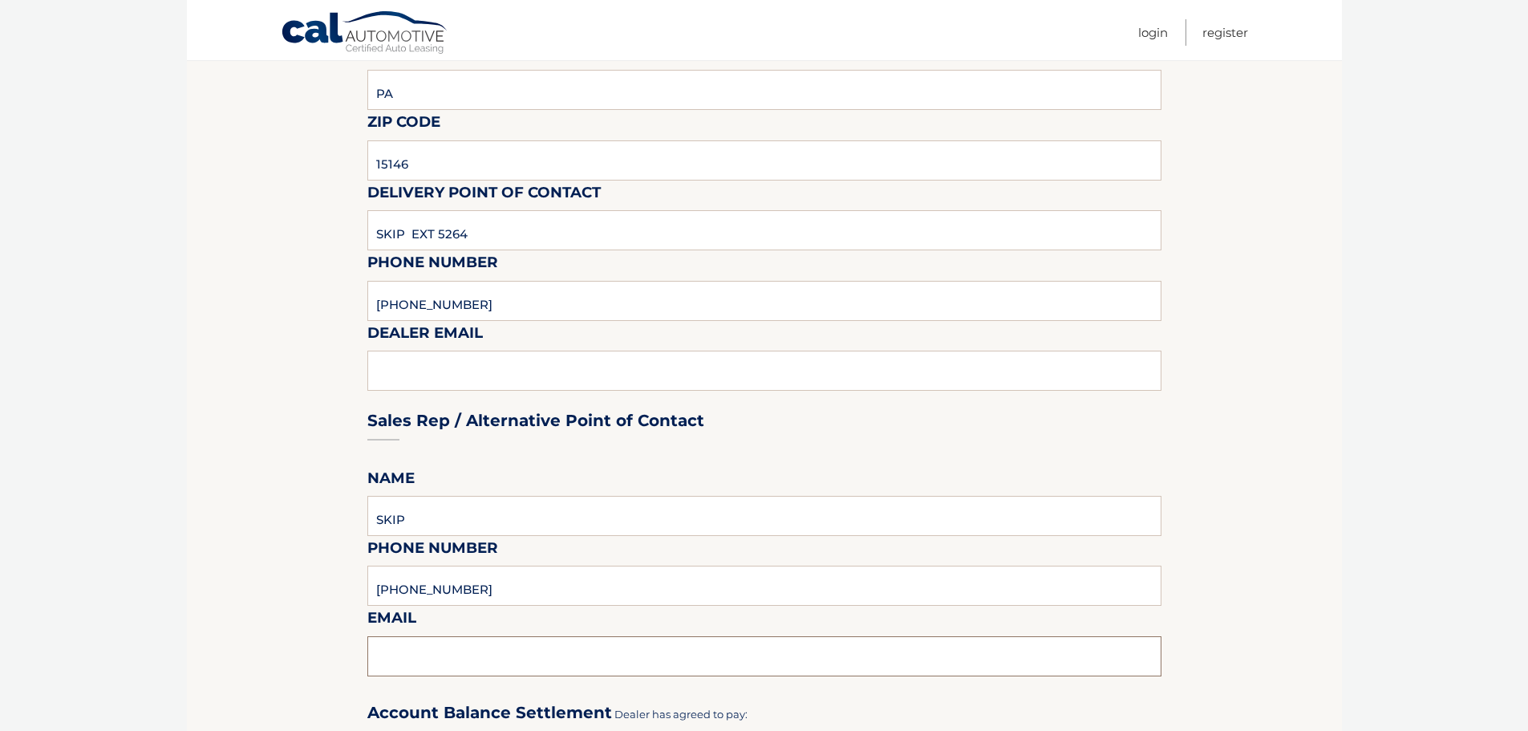
type input "christine@monroevilledodge.com"
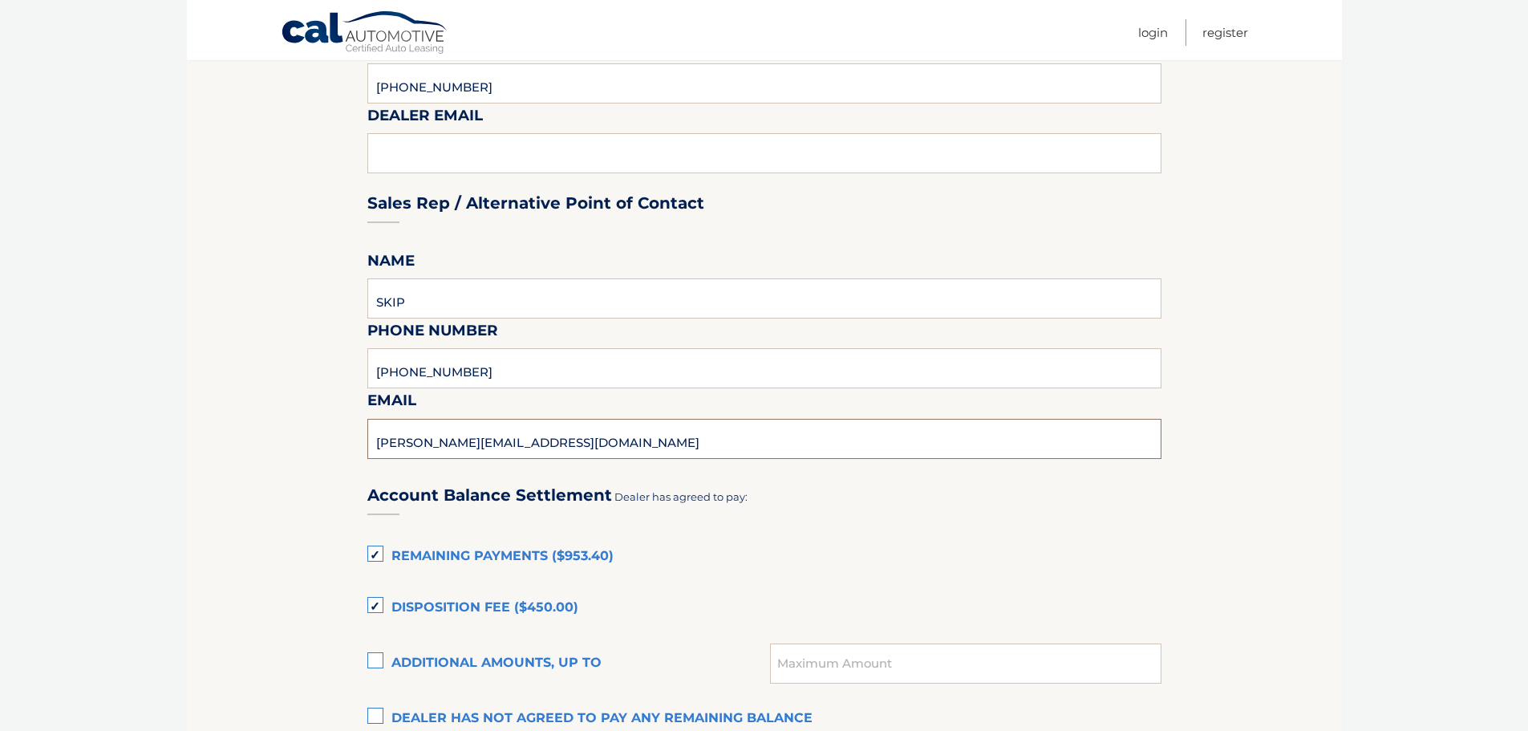
scroll to position [722, 0]
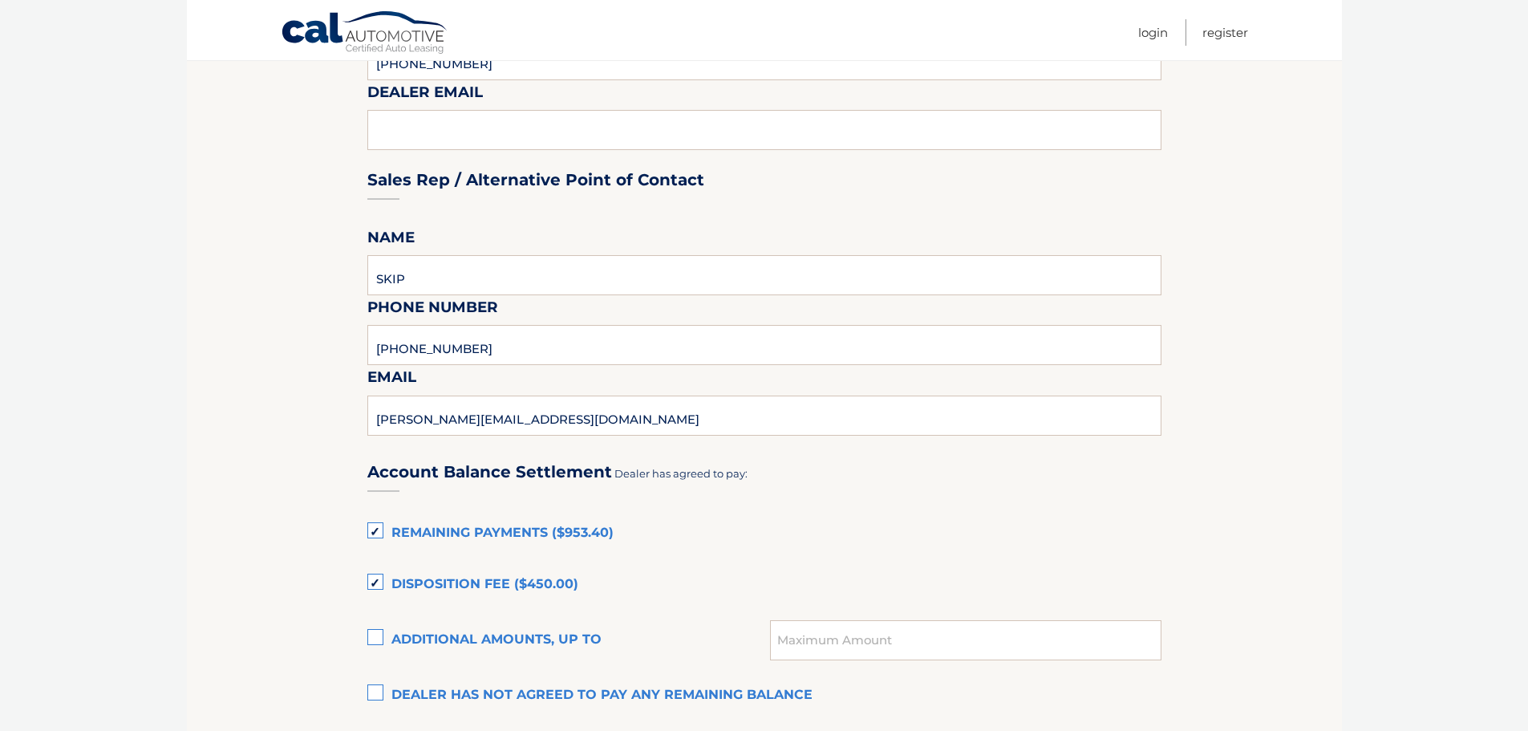
click at [382, 531] on label "Remaining Payments ($953.40)" at bounding box center [764, 533] width 794 height 32
click at [0, 0] on input "Remaining Payments ($953.40)" at bounding box center [0, 0] width 0 height 0
click at [379, 587] on label "Disposition Fee ($450.00)" at bounding box center [764, 585] width 794 height 32
click at [0, 0] on input "Disposition Fee ($450.00)" at bounding box center [0, 0] width 0 height 0
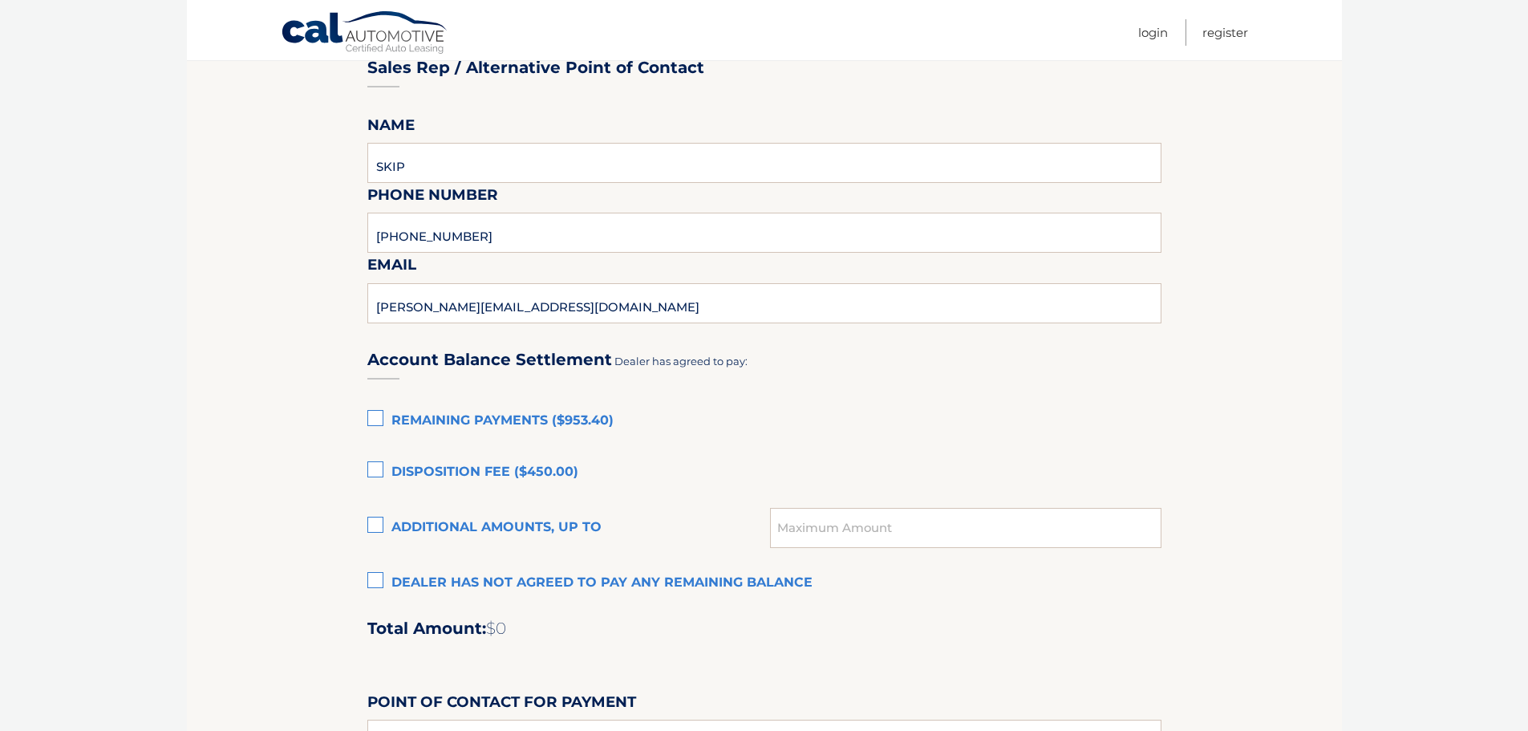
scroll to position [1043, 0]
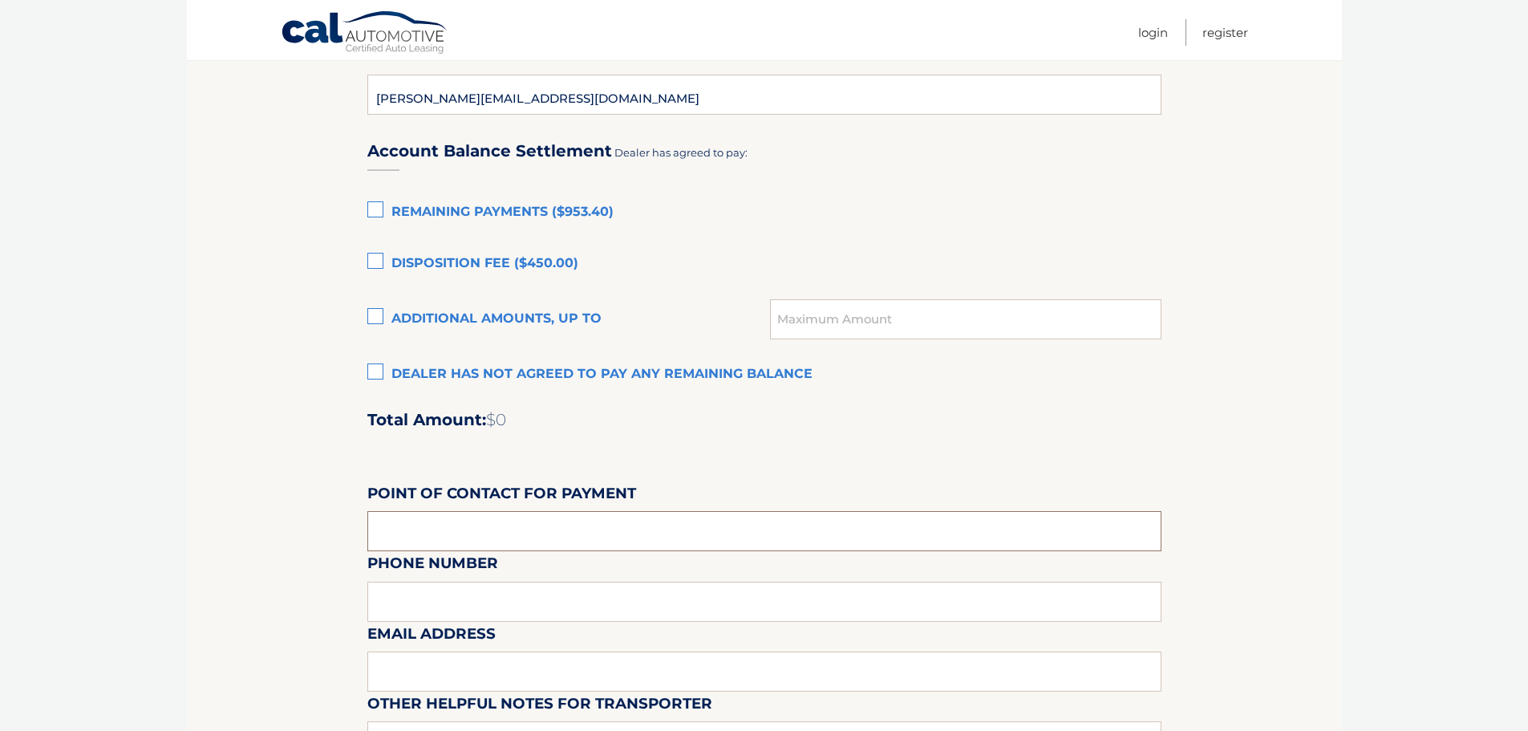
click at [477, 522] on input "text" at bounding box center [764, 531] width 794 height 40
type input "SKIP"
click at [463, 613] on div "Email Address" at bounding box center [764, 586] width 794 height 70
click at [466, 604] on div "Email Address" at bounding box center [764, 586] width 794 height 70
click at [468, 671] on input "text" at bounding box center [764, 671] width 794 height 40
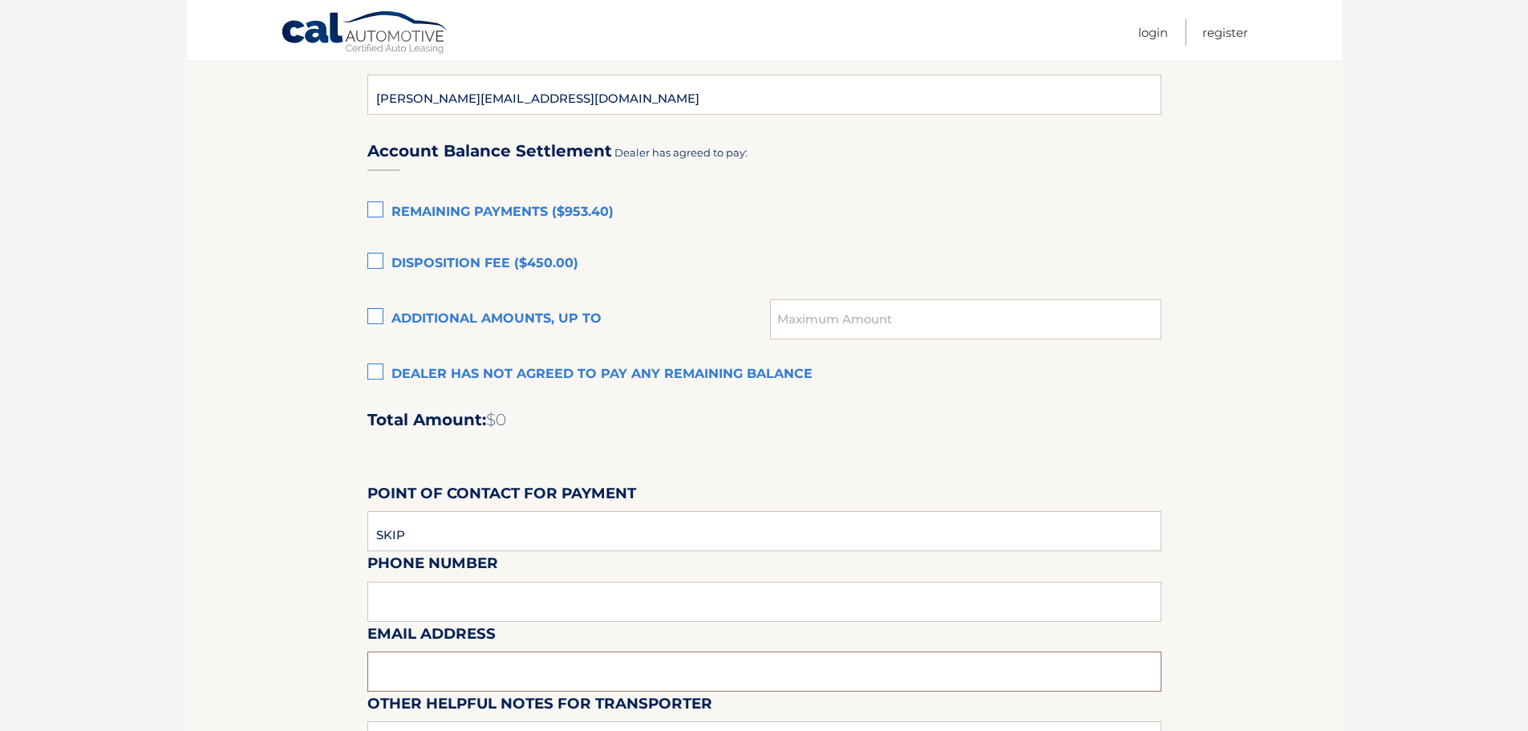
type input "CHRISITNE@MONROEVILLEDODGE.COM"
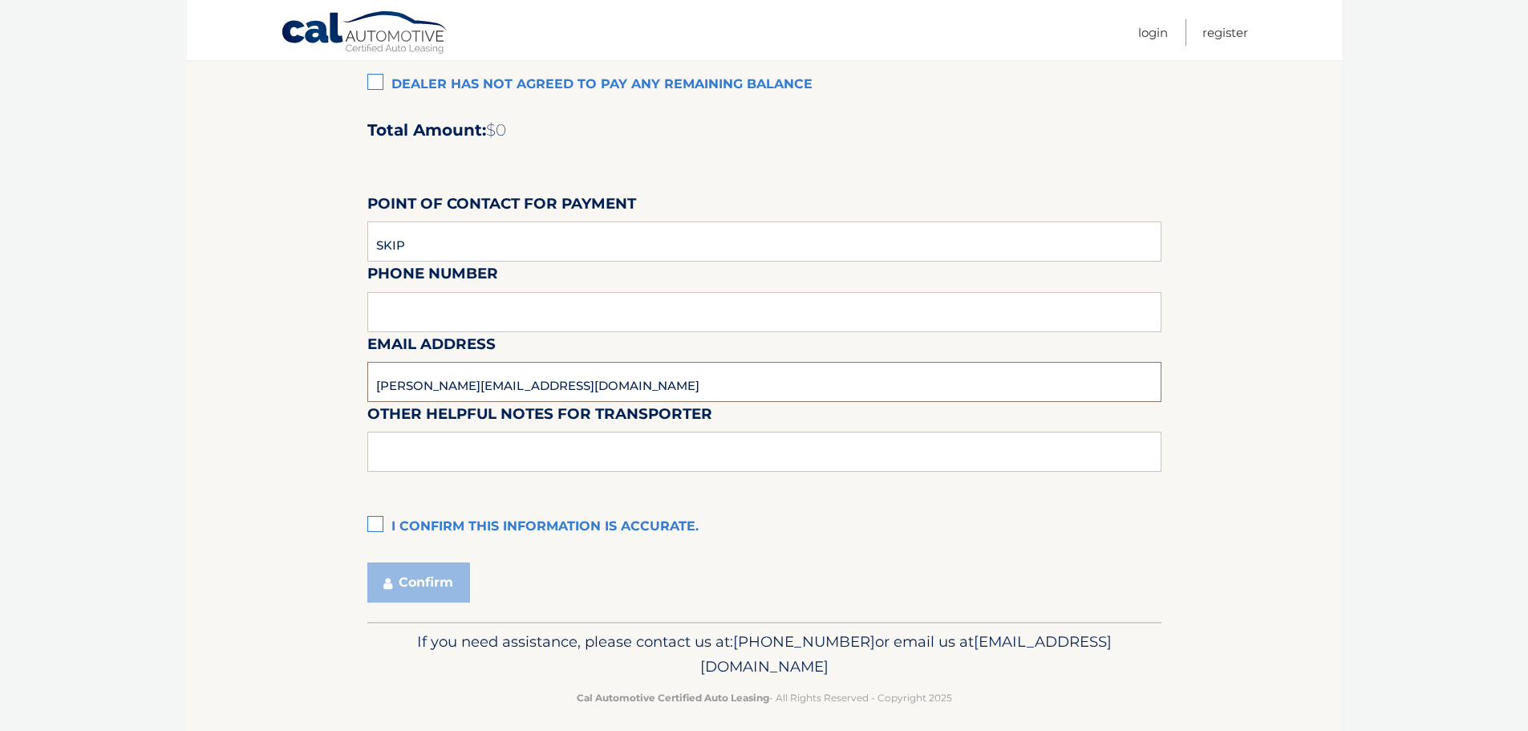
scroll to position [1345, 0]
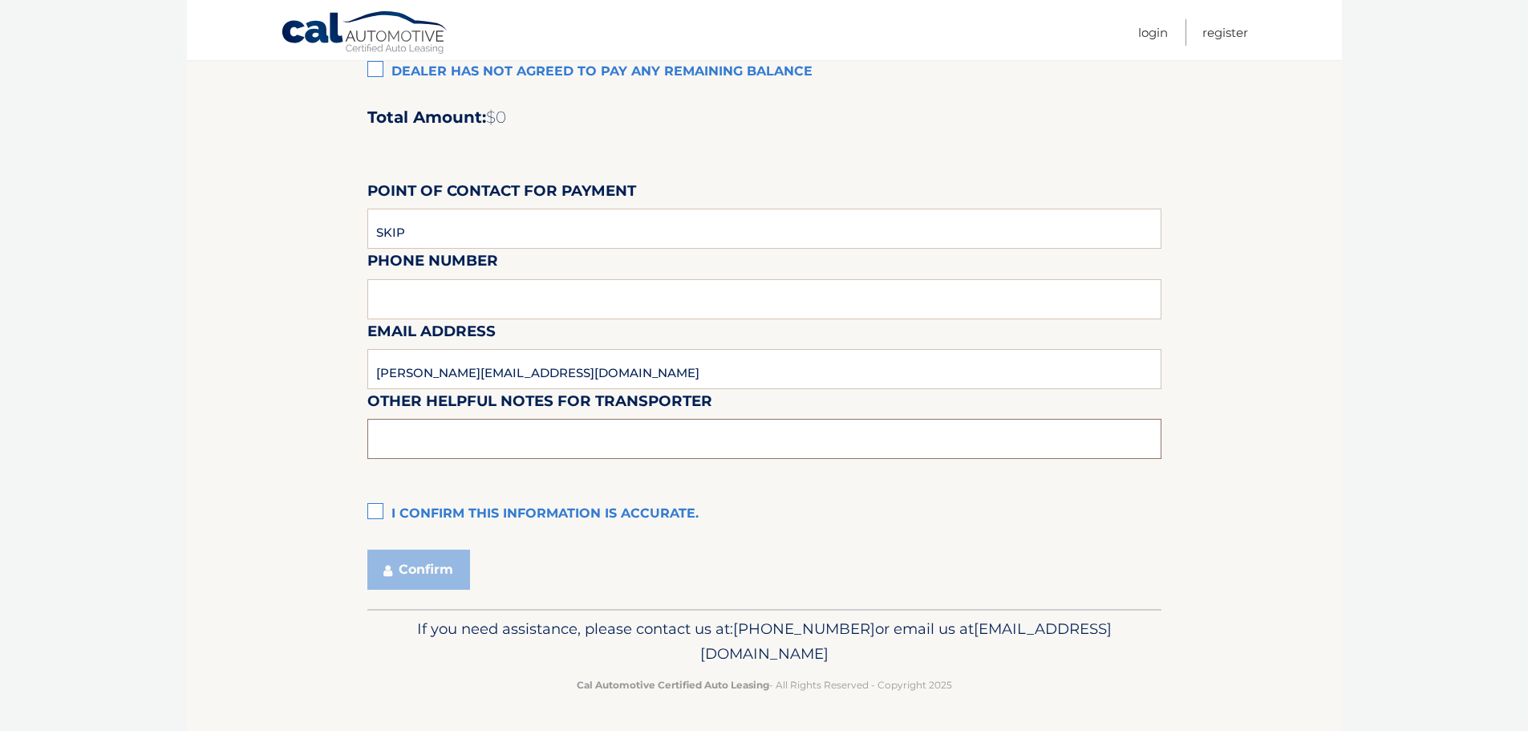
click at [493, 434] on input "text" at bounding box center [764, 439] width 794 height 40
type input "SEE SKIP AT FRONT DESK"
click at [383, 510] on label "I confirm this information is accurate." at bounding box center [764, 514] width 794 height 32
click at [0, 0] on input "I confirm this information is accurate." at bounding box center [0, 0] width 0 height 0
click at [430, 565] on button "Confirm" at bounding box center [418, 569] width 103 height 40
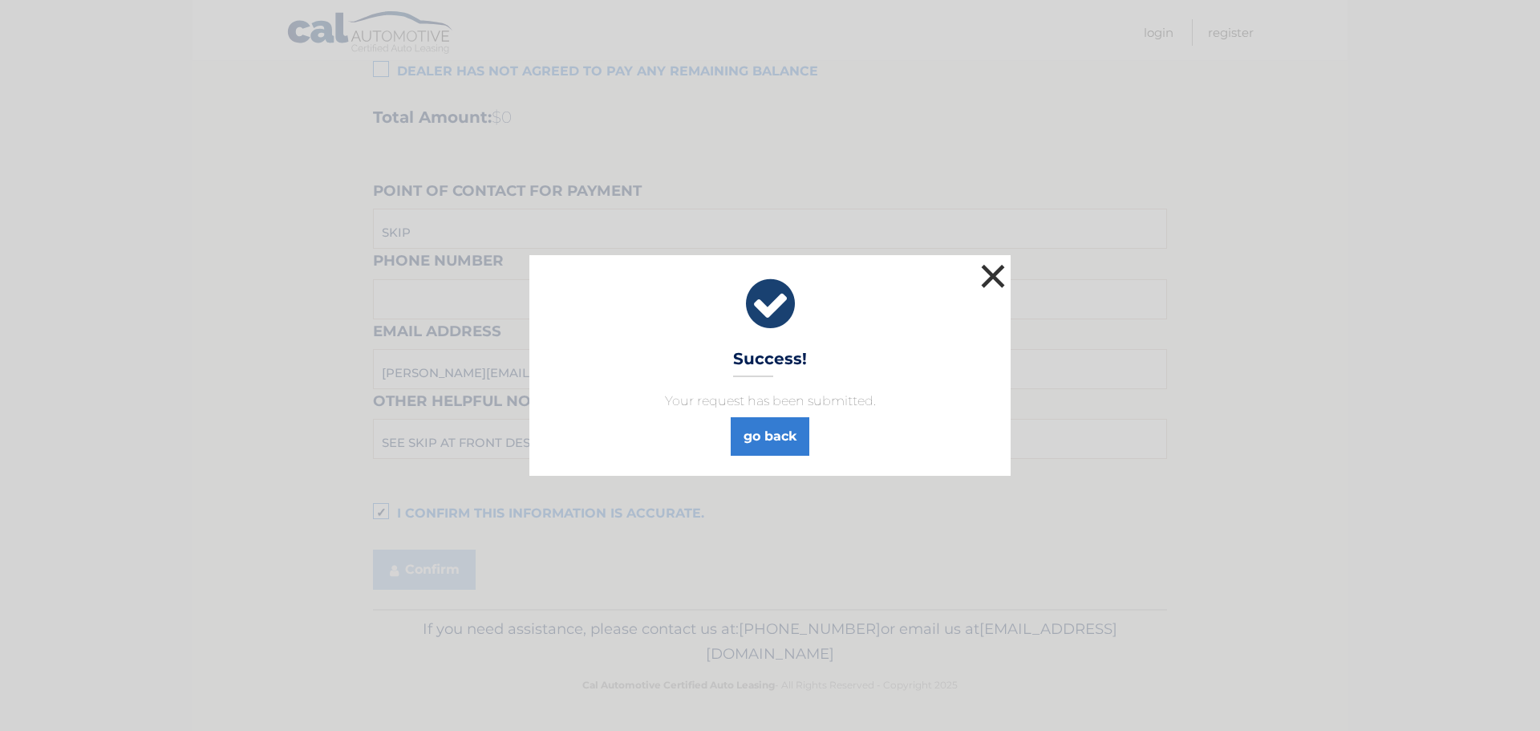
click at [986, 280] on button "×" at bounding box center [993, 276] width 32 height 32
